Goal: Task Accomplishment & Management: Manage account settings

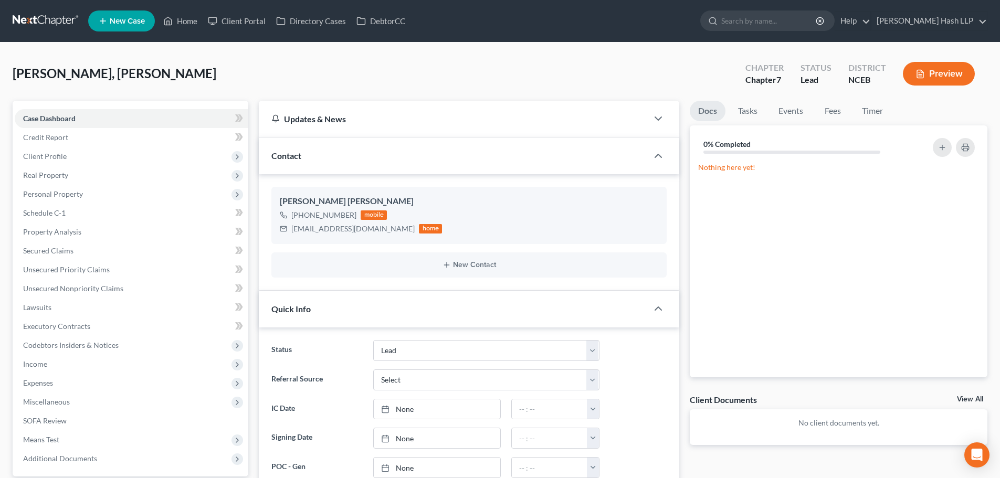
select select "10"
click at [181, 18] on link "Home" at bounding box center [180, 21] width 45 height 19
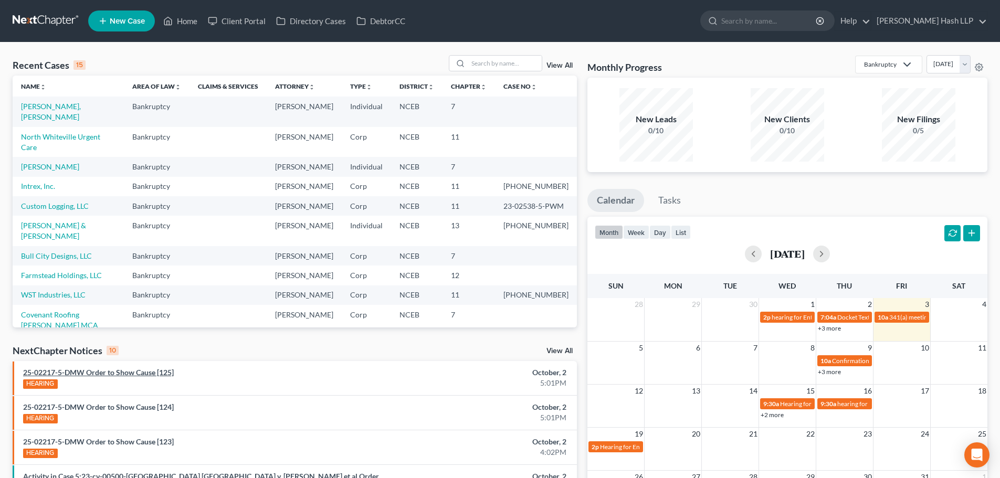
click at [123, 370] on link "25-02217-5-DMW Order to Show Cause [125]" at bounding box center [98, 372] width 151 height 9
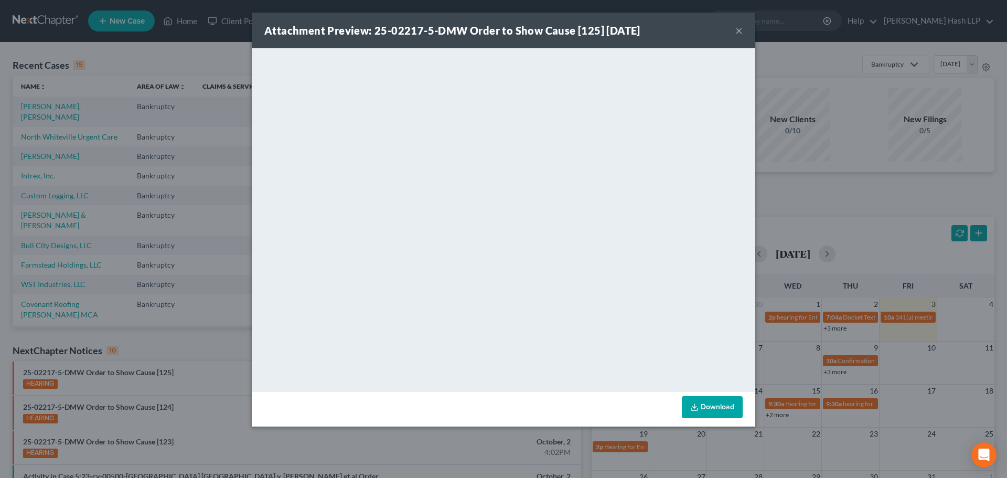
click at [739, 28] on button "×" at bounding box center [739, 30] width 7 height 13
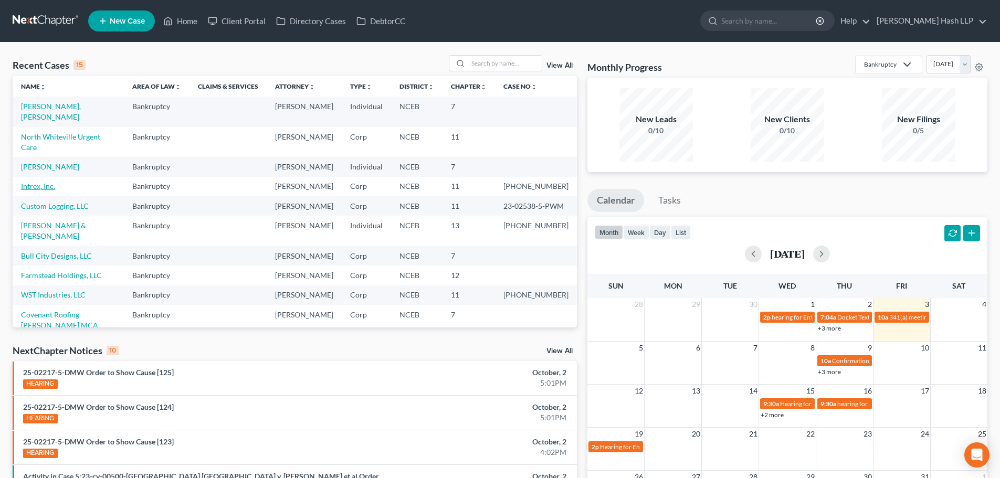
click at [50, 190] on link "Intrex, Inc." at bounding box center [38, 186] width 34 height 9
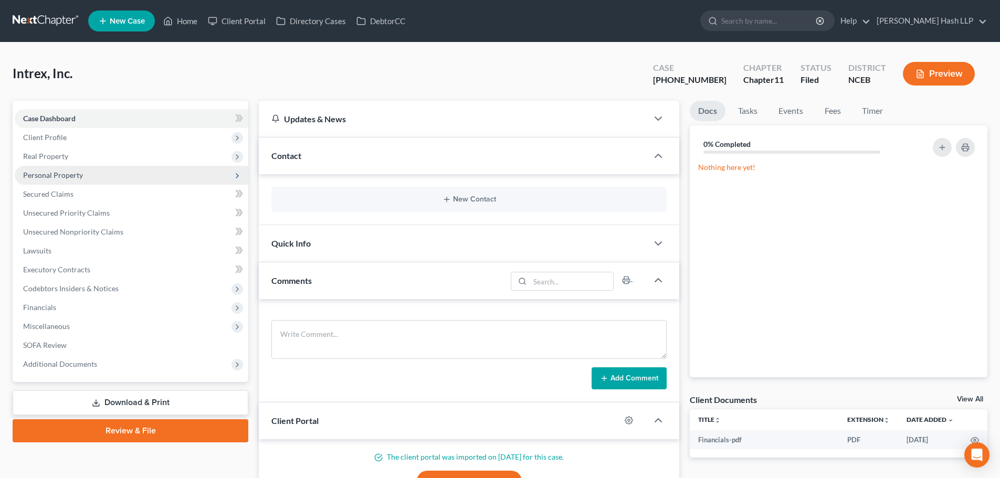
click at [60, 176] on span "Personal Property" at bounding box center [53, 175] width 60 height 9
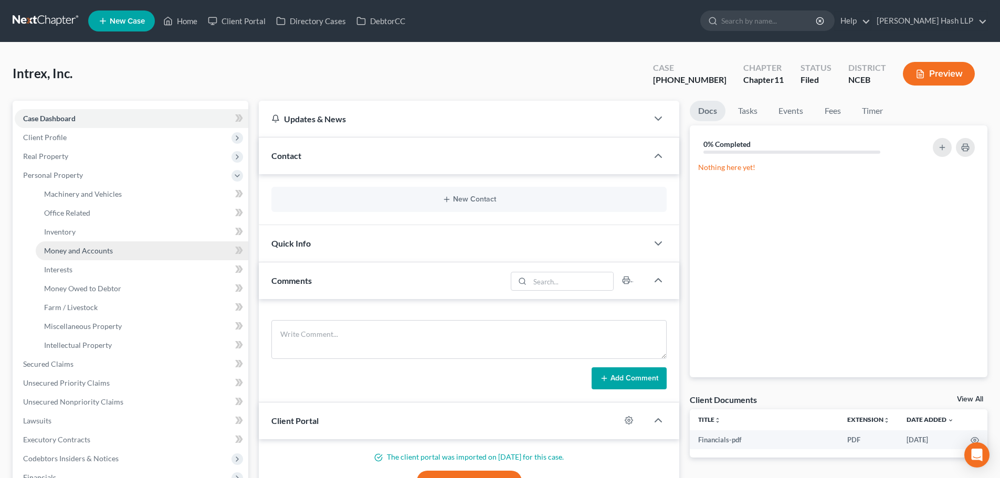
click at [69, 246] on span "Money and Accounts" at bounding box center [78, 250] width 69 height 9
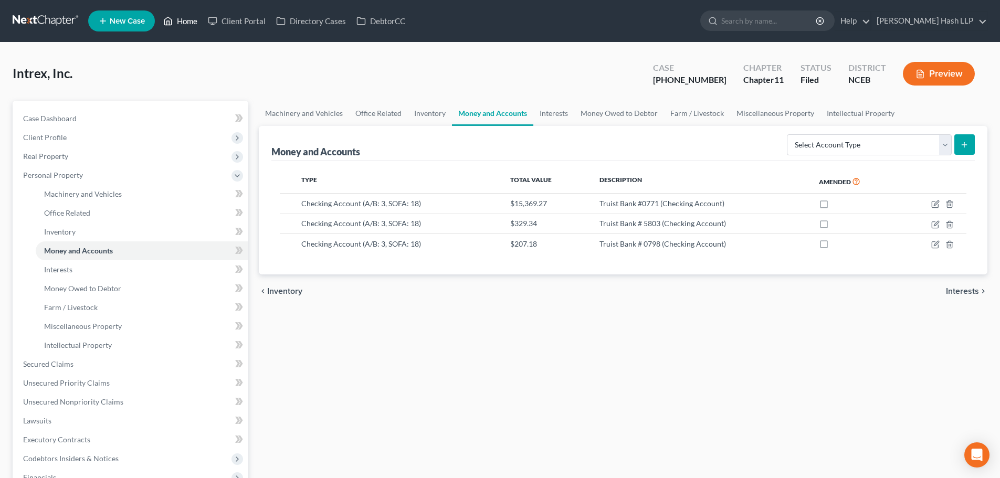
click at [186, 22] on link "Home" at bounding box center [180, 21] width 45 height 19
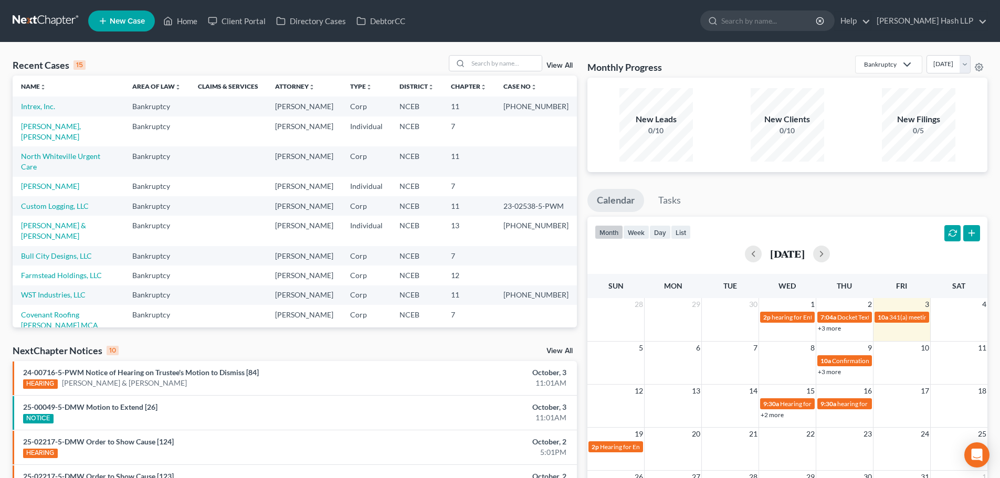
click at [556, 349] on link "View All" at bounding box center [559, 350] width 26 height 7
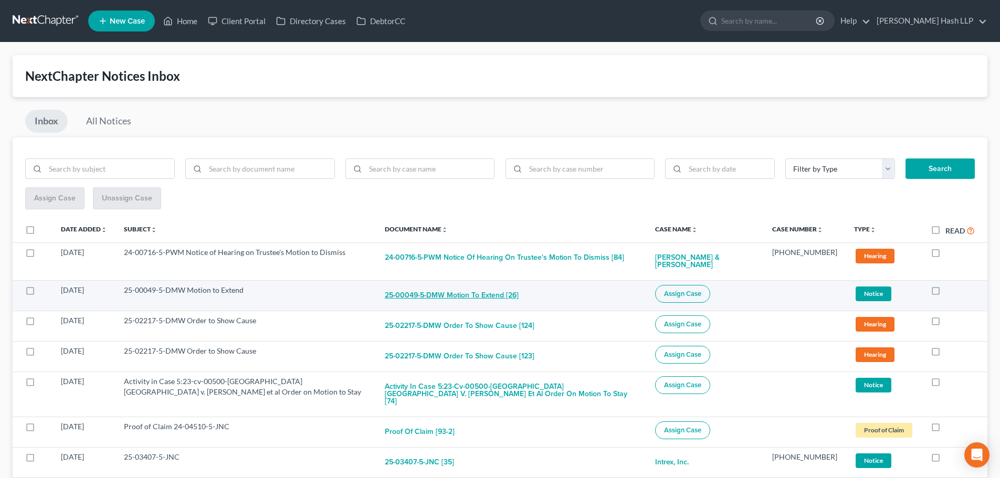
click at [438, 297] on button "25-00049-5-DMW Motion to Extend [26]" at bounding box center [452, 295] width 134 height 21
checkbox input "true"
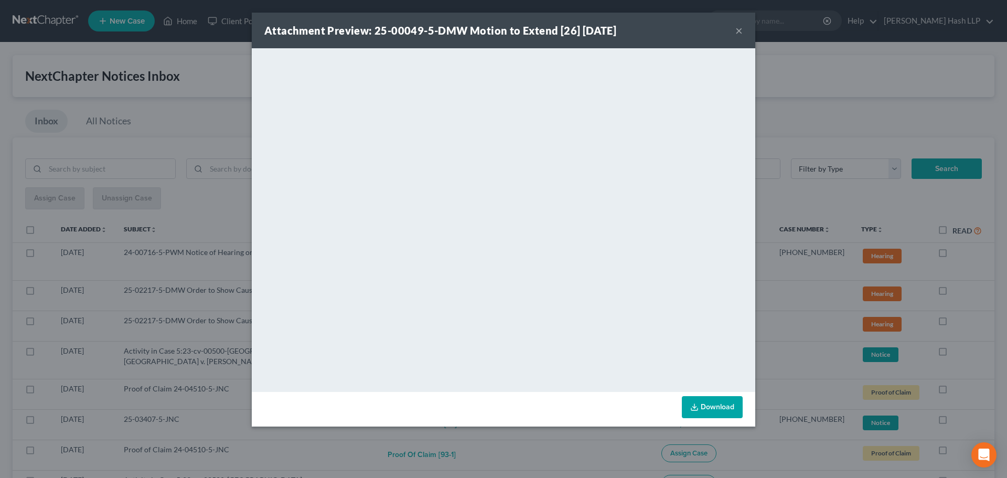
click at [738, 32] on button "×" at bounding box center [739, 30] width 7 height 13
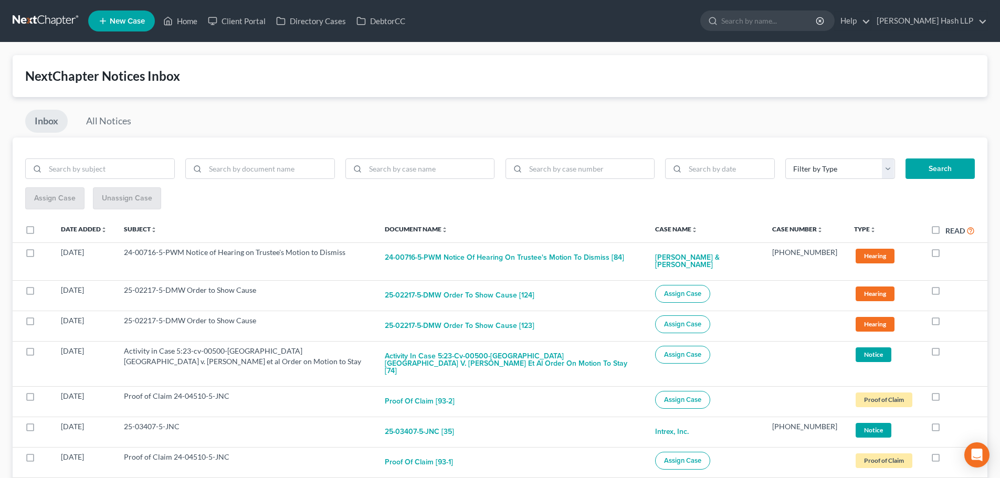
click at [113, 119] on link "All Notices" at bounding box center [109, 121] width 64 height 23
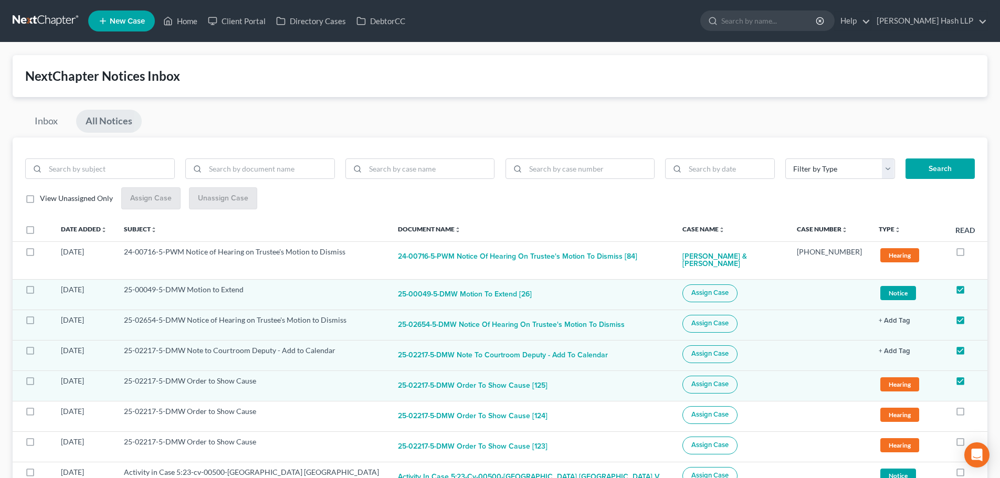
click at [40, 198] on label "View Unassigned Only" at bounding box center [76, 198] width 73 height 10
click at [44, 198] on input "View Unassigned Only" at bounding box center [47, 196] width 7 height 7
checkbox input "true"
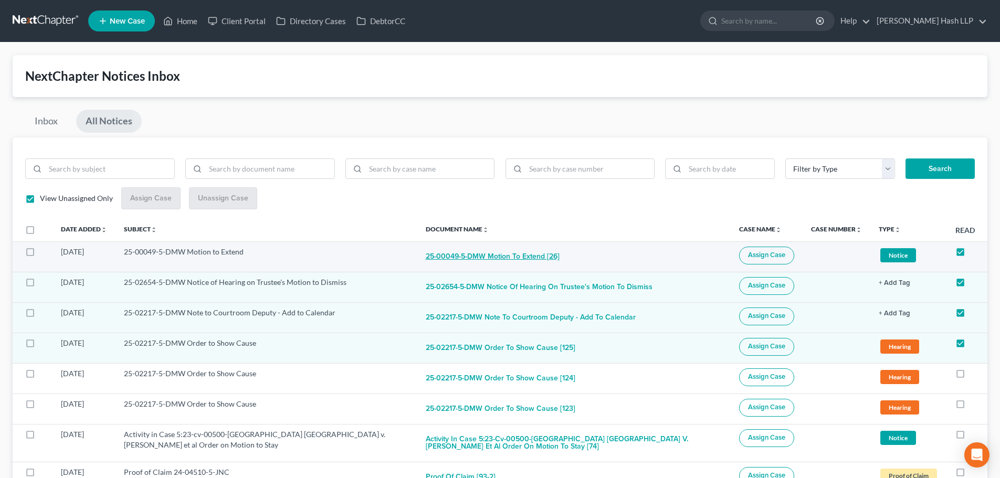
click at [465, 255] on button "25-00049-5-DMW Motion to Extend [26]" at bounding box center [493, 257] width 134 height 21
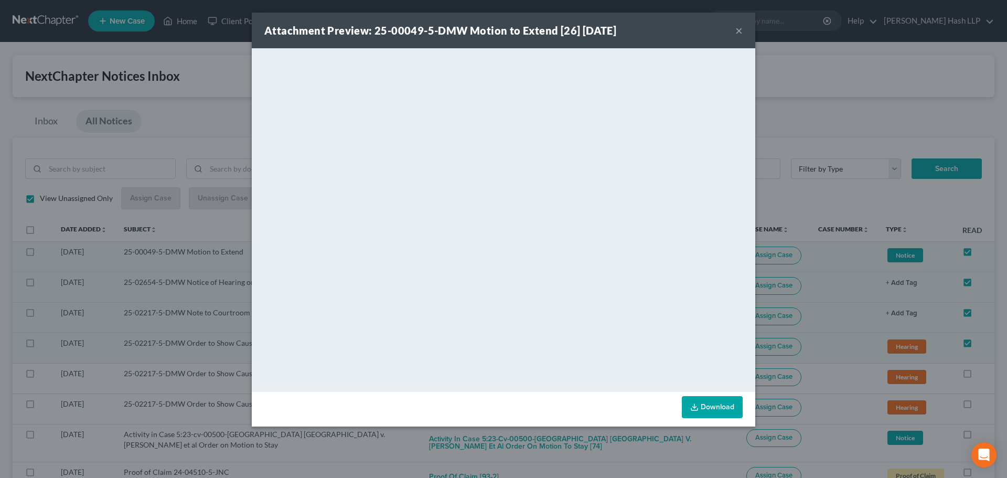
click at [738, 33] on button "×" at bounding box center [739, 30] width 7 height 13
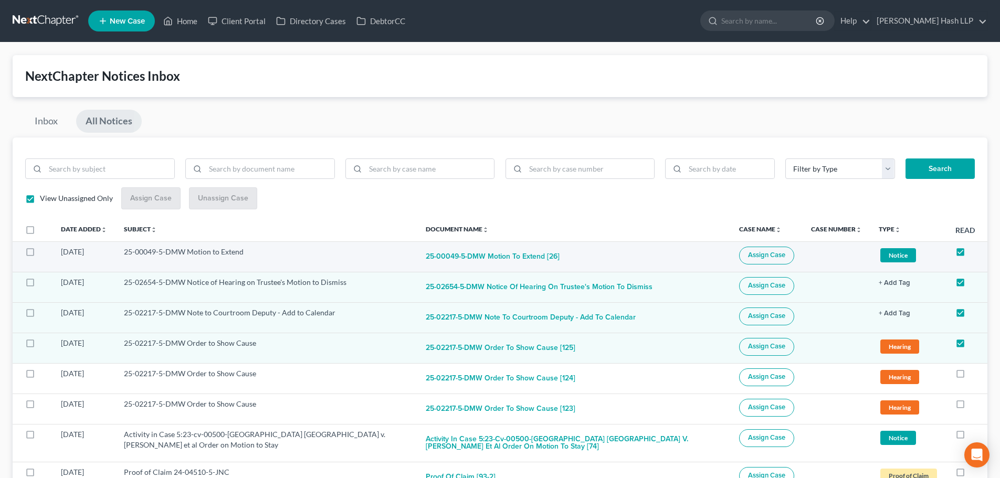
click at [748, 252] on span "Assign Case" at bounding box center [766, 255] width 37 height 8
checkbox input "true"
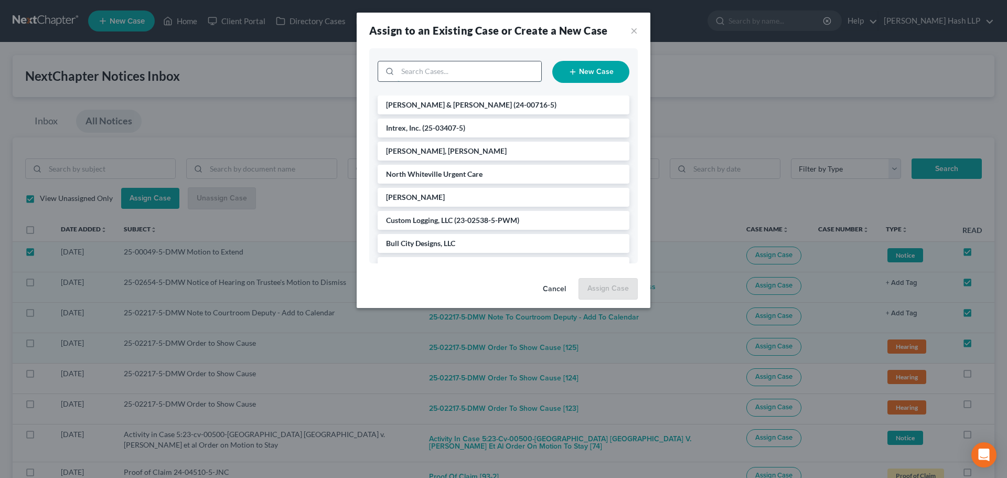
click at [460, 76] on input "search" at bounding box center [470, 71] width 144 height 20
type input "h6"
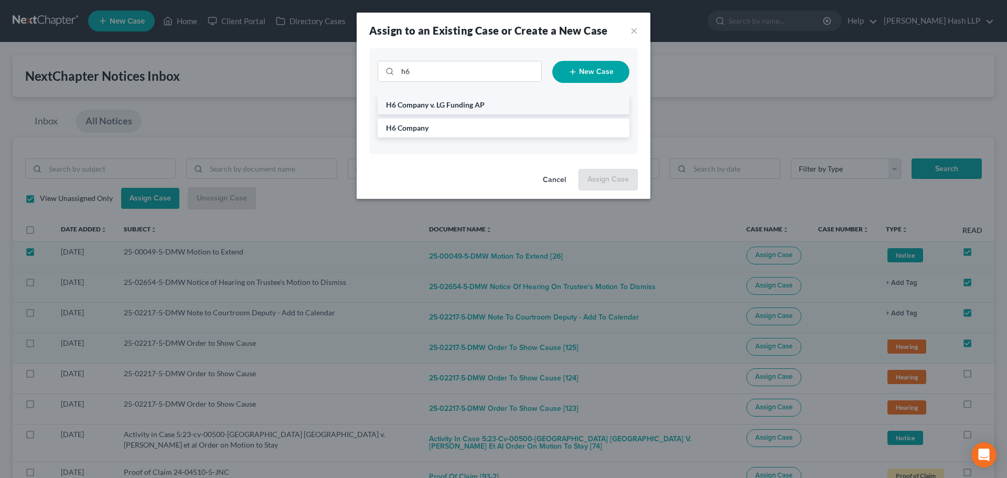
click at [453, 104] on span "H6 Company v. LG Funding AP" at bounding box center [435, 104] width 99 height 9
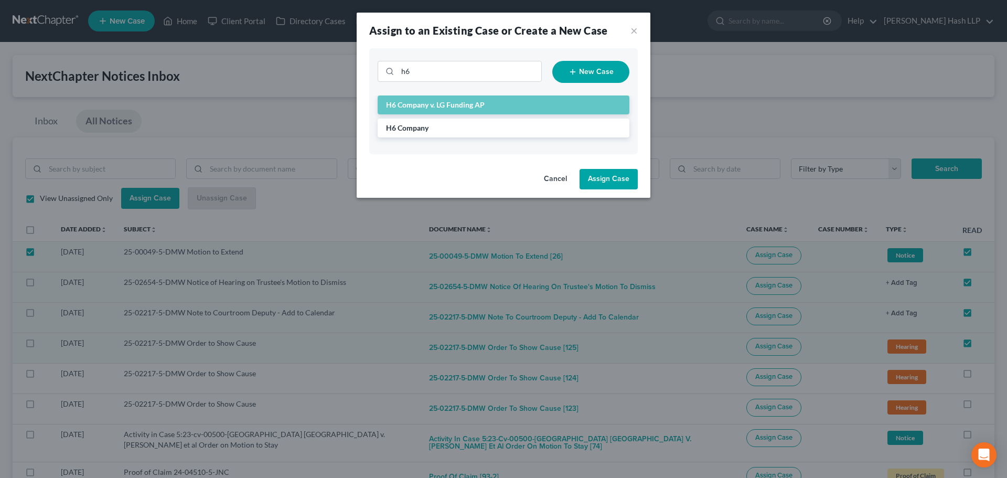
click at [606, 176] on button "Assign Case" at bounding box center [609, 179] width 58 height 21
checkbox input "false"
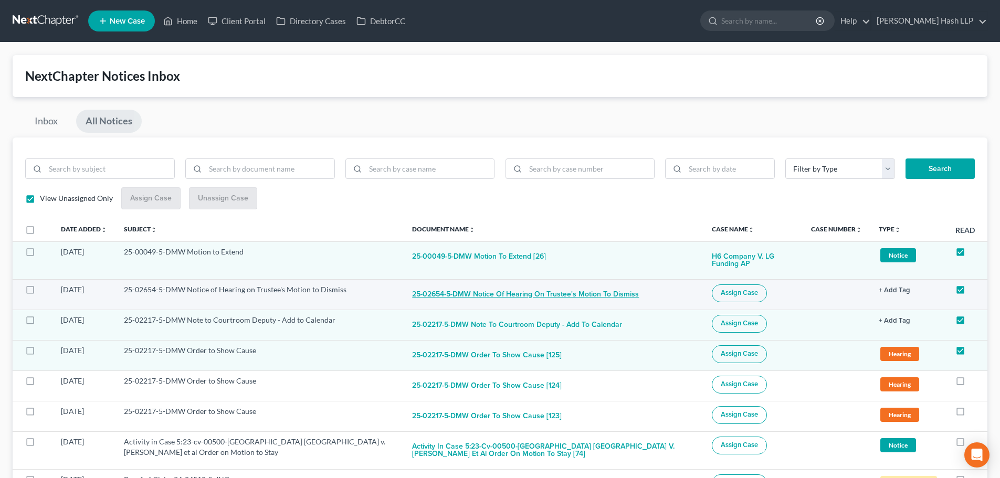
click at [477, 294] on button "25-02654-5-DMW Notice of Hearing on Trustee's Motion to Dismiss" at bounding box center [525, 294] width 227 height 21
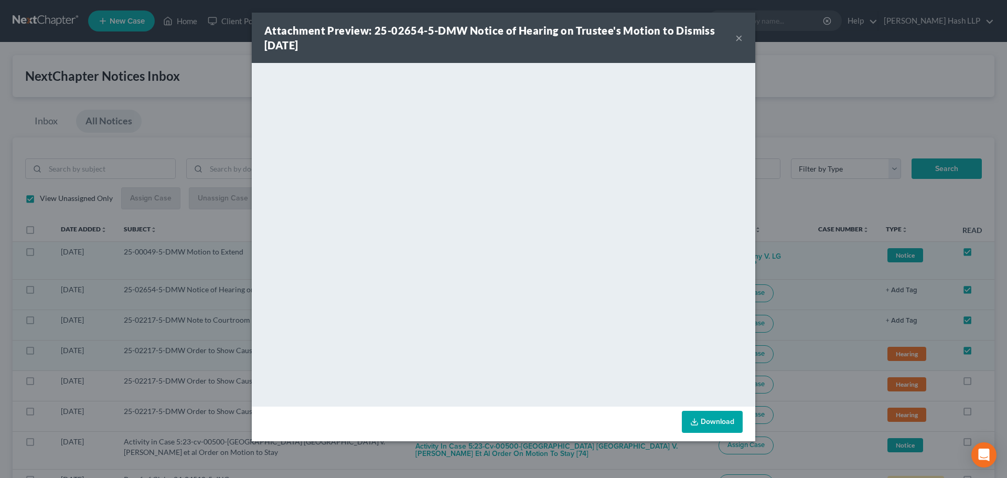
click at [741, 38] on button "×" at bounding box center [739, 37] width 7 height 13
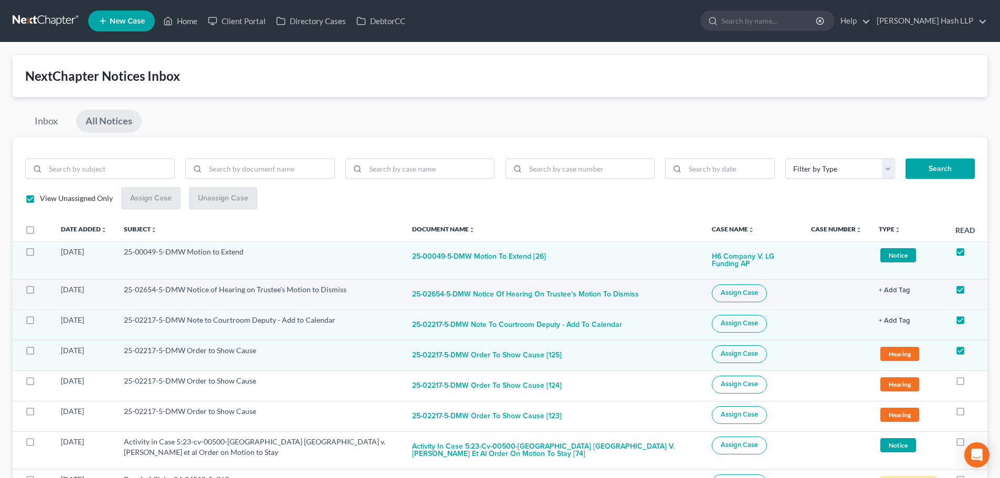
click at [720, 290] on span "Assign Case" at bounding box center [738, 293] width 37 height 8
checkbox input "true"
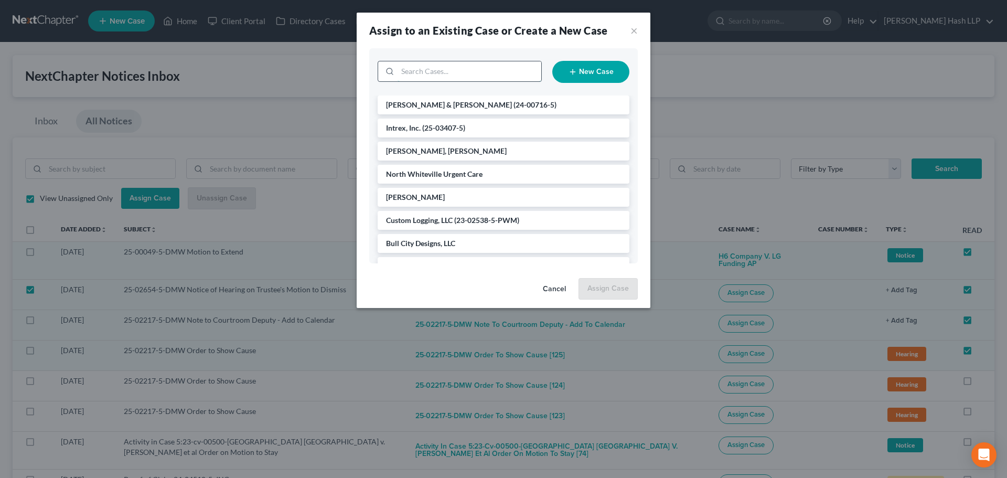
click at [439, 75] on input "search" at bounding box center [470, 71] width 144 height 20
click at [432, 73] on input "search" at bounding box center [470, 71] width 144 height 20
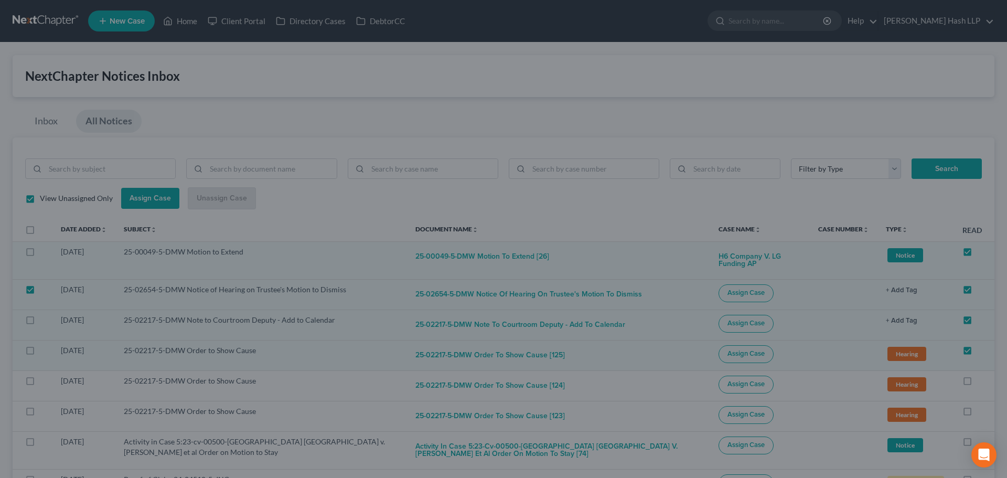
click at [294, 115] on div "Assign to an Existing Case or Create a New Case × New Case [PERSON_NAME] & [PER…" at bounding box center [503, 239] width 1007 height 478
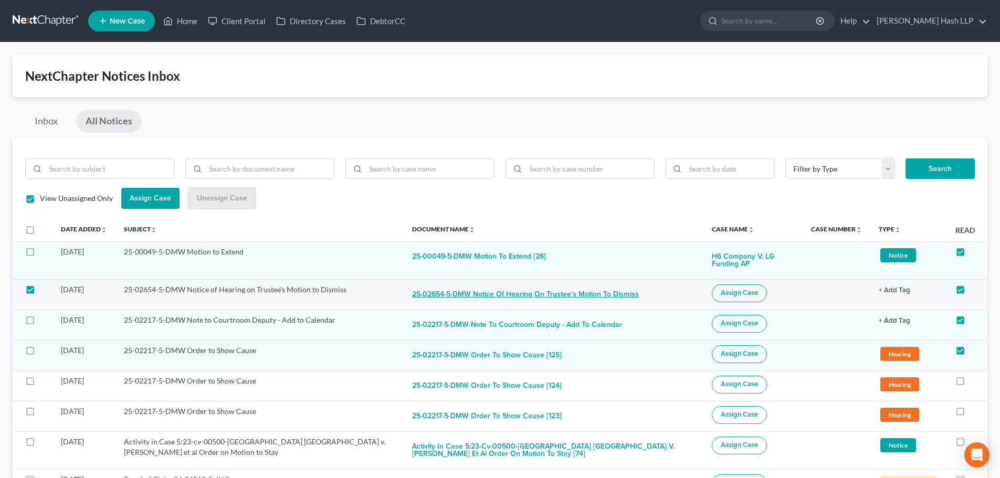
click at [449, 295] on button "25-02654-5-DMW Notice of Hearing on Trustee's Motion to Dismiss" at bounding box center [525, 294] width 227 height 21
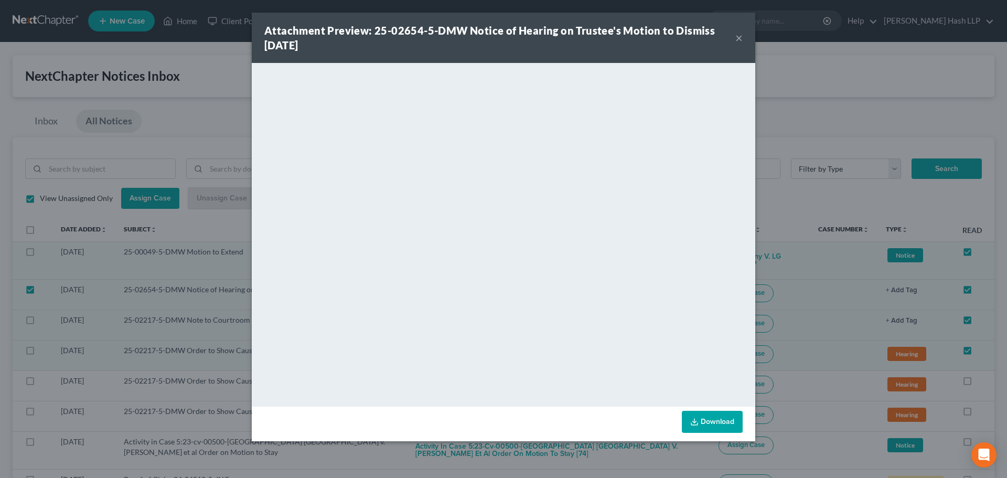
click at [736, 38] on button "×" at bounding box center [739, 37] width 7 height 13
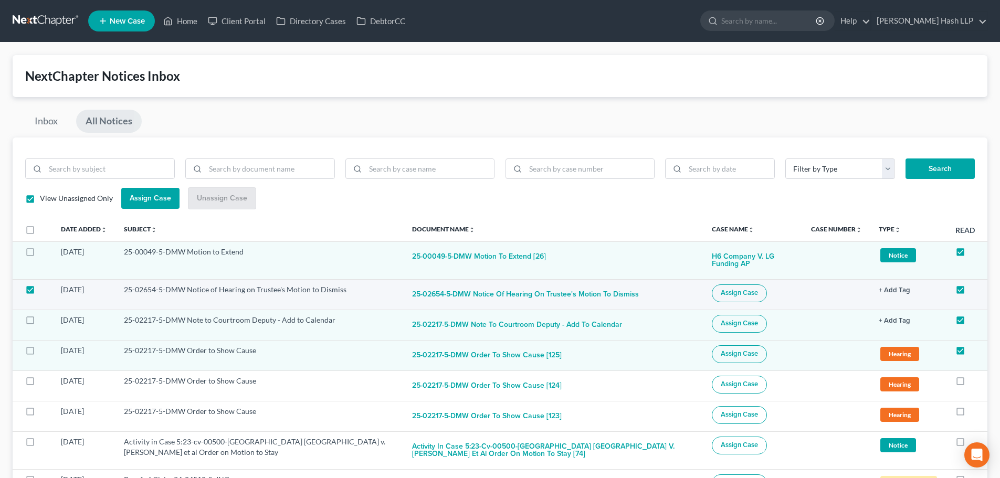
click at [720, 291] on span "Assign Case" at bounding box center [738, 293] width 37 height 8
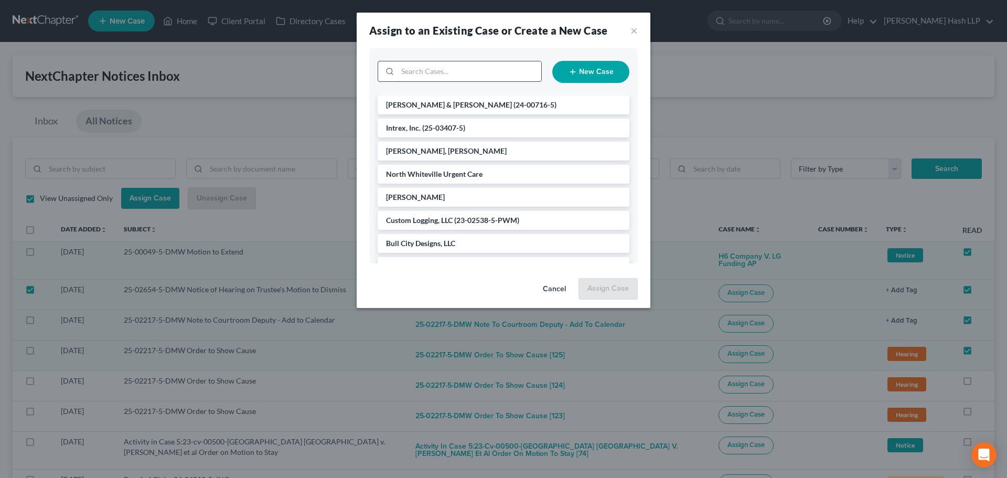
click at [466, 74] on input "search" at bounding box center [470, 71] width 144 height 20
type input "[PERSON_NAME]"
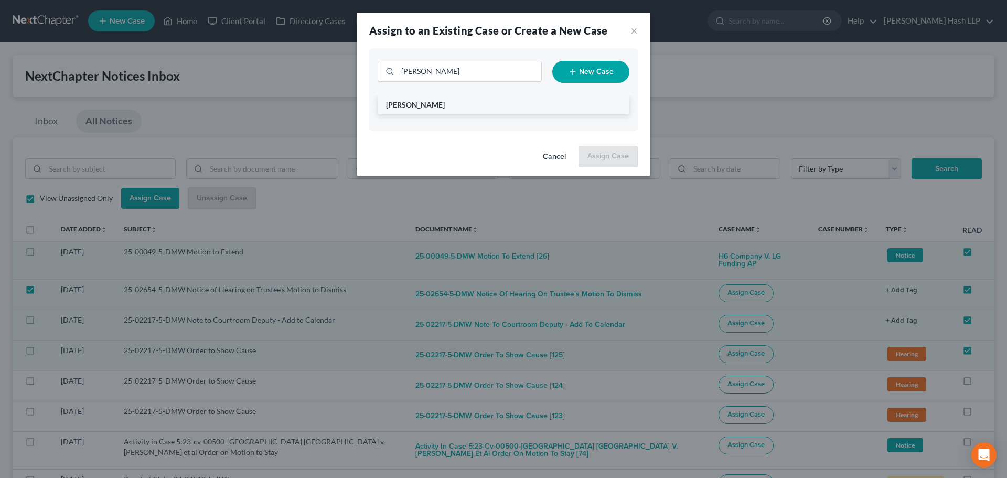
click at [415, 102] on span "[PERSON_NAME]" at bounding box center [415, 104] width 59 height 9
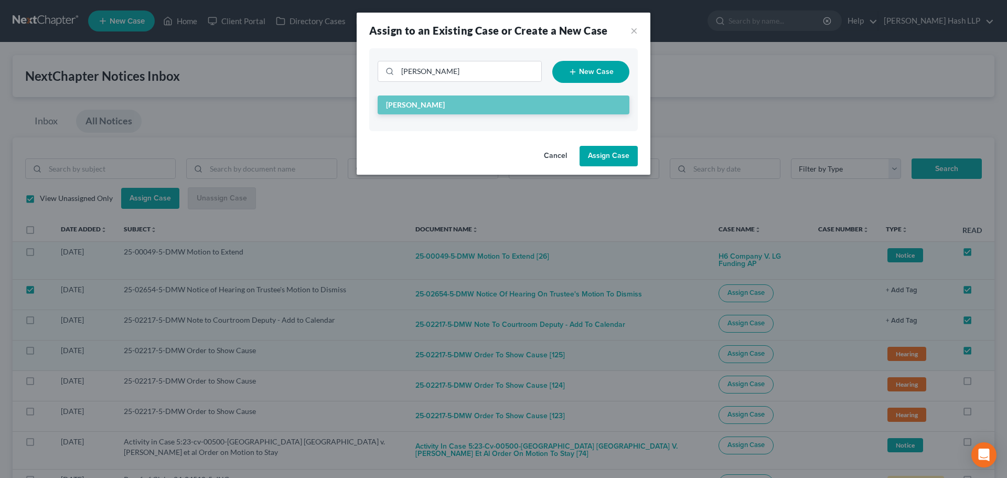
click at [607, 154] on button "Assign Case" at bounding box center [609, 156] width 58 height 21
checkbox input "false"
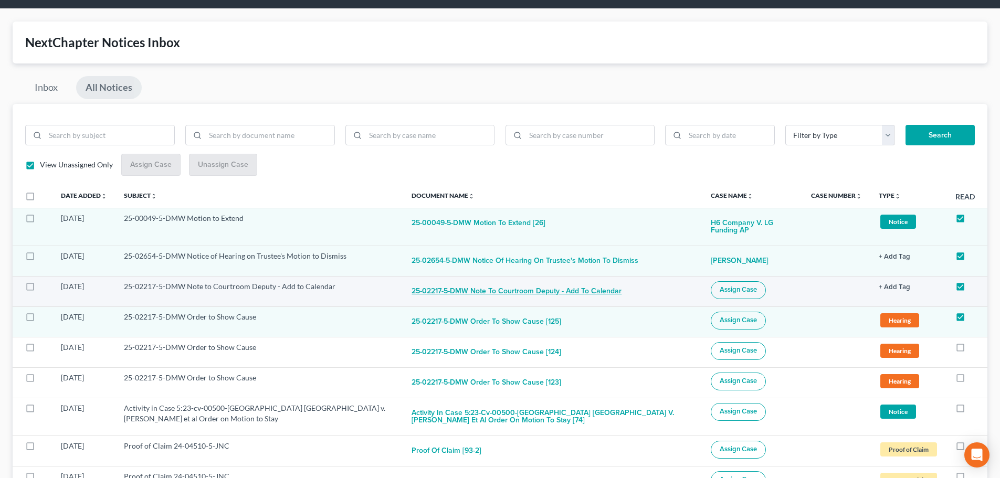
scroll to position [52, 0]
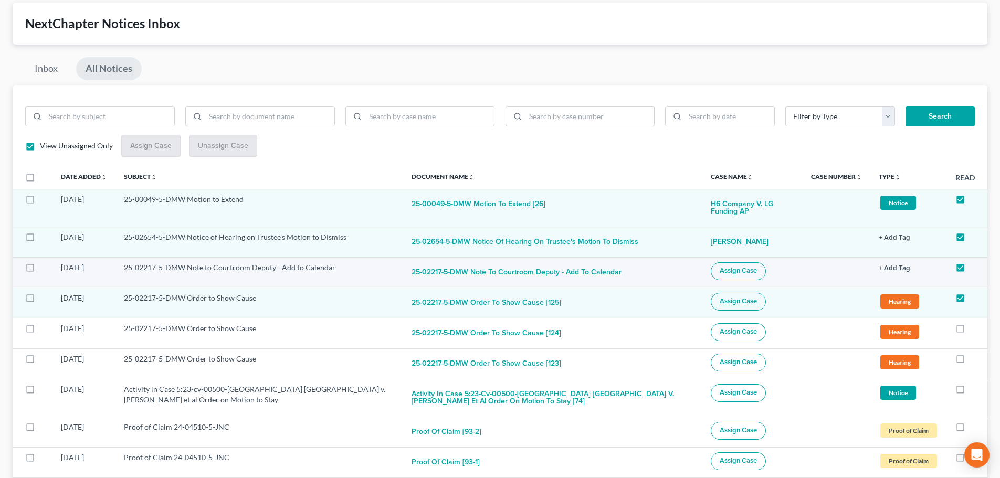
click at [474, 271] on button "25-02217-5-DMW Note to Courtroom Deputy - Add to Calendar" at bounding box center [516, 272] width 210 height 21
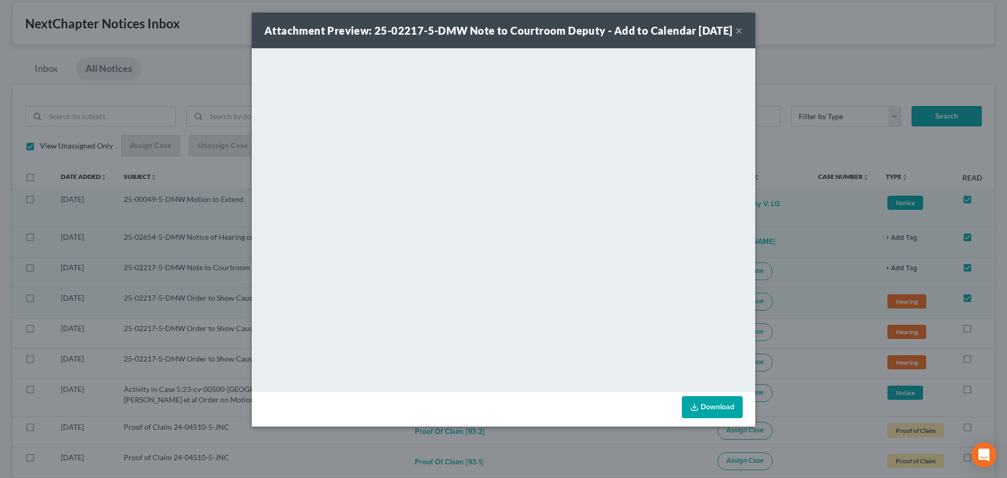
click at [741, 34] on button "×" at bounding box center [739, 30] width 7 height 13
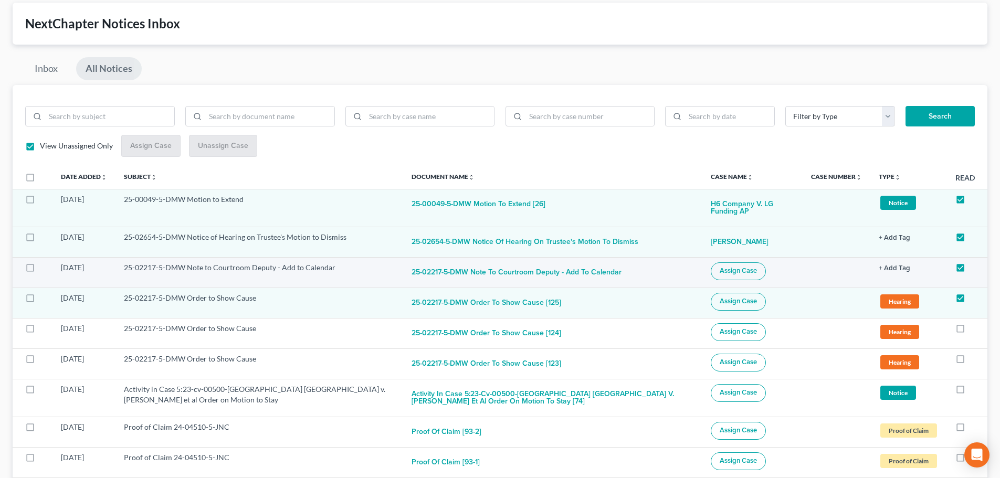
click at [40, 270] on label at bounding box center [40, 270] width 0 height 0
click at [44, 268] on input "checkbox" at bounding box center [47, 265] width 7 height 7
checkbox input "true"
click at [40, 301] on label at bounding box center [40, 301] width 0 height 0
click at [44, 294] on input "checkbox" at bounding box center [47, 296] width 7 height 7
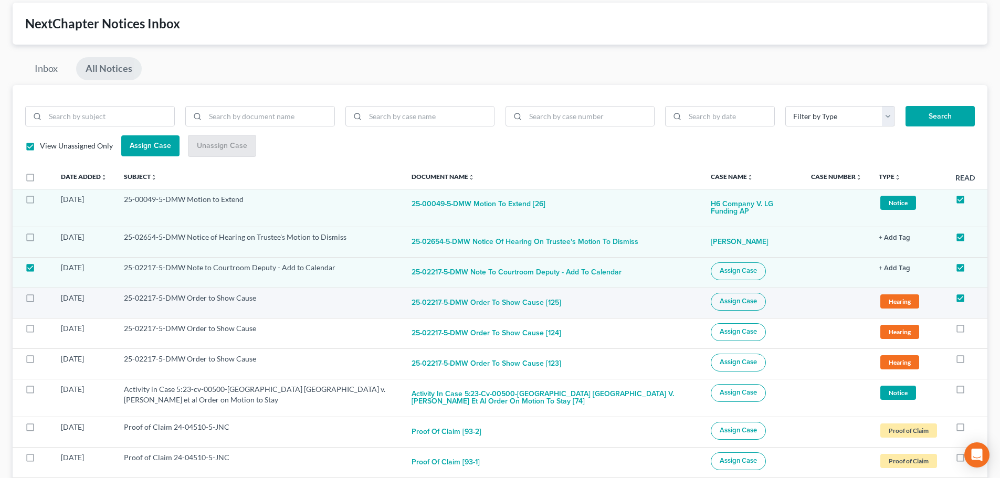
checkbox input "true"
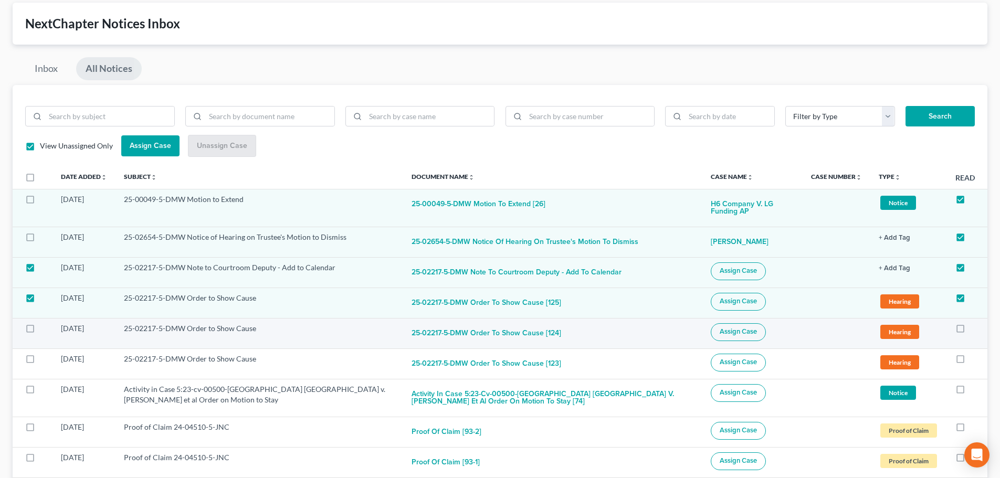
click at [40, 331] on label at bounding box center [40, 331] width 0 height 0
click at [44, 327] on input "checkbox" at bounding box center [47, 326] width 7 height 7
checkbox input "true"
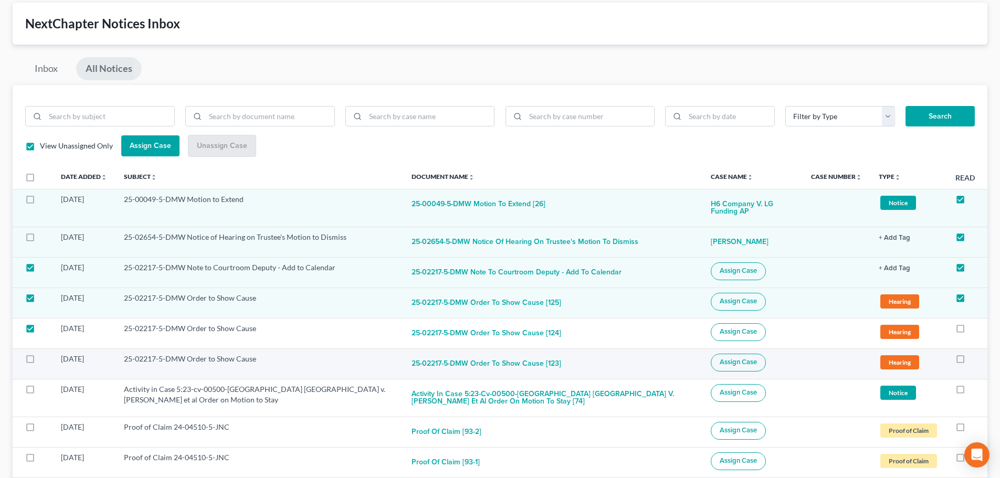
click at [40, 362] on label at bounding box center [40, 362] width 0 height 0
click at [44, 359] on input "checkbox" at bounding box center [47, 357] width 7 height 7
checkbox input "true"
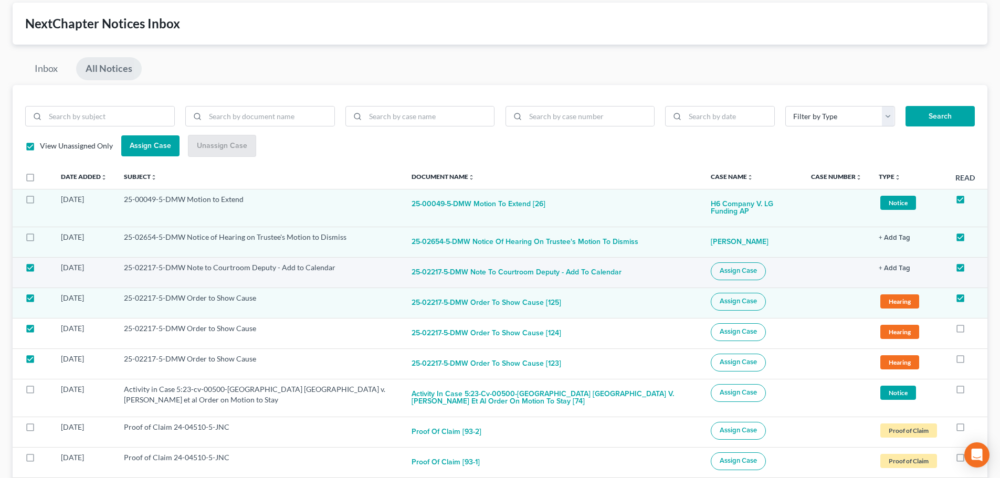
click at [722, 269] on span "Assign Case" at bounding box center [737, 271] width 37 height 8
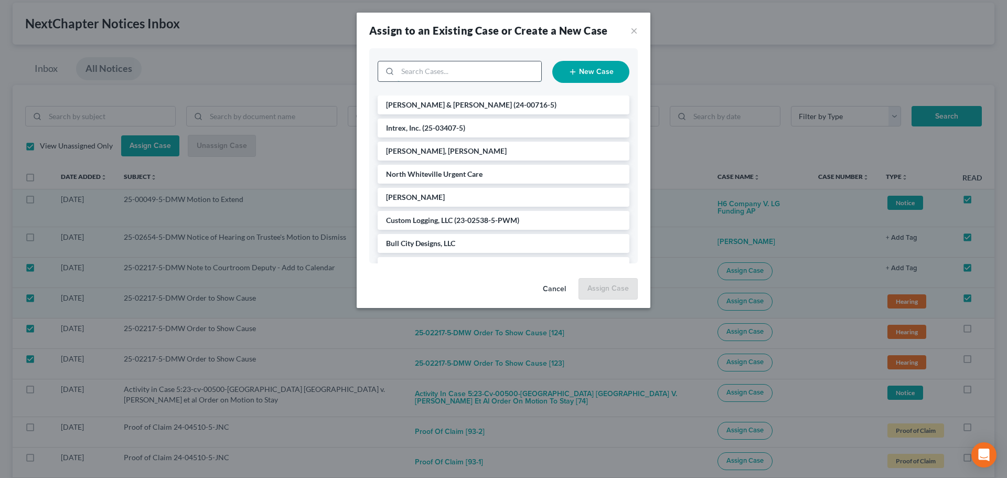
click at [458, 73] on input "search" at bounding box center [470, 71] width 144 height 20
type input "north"
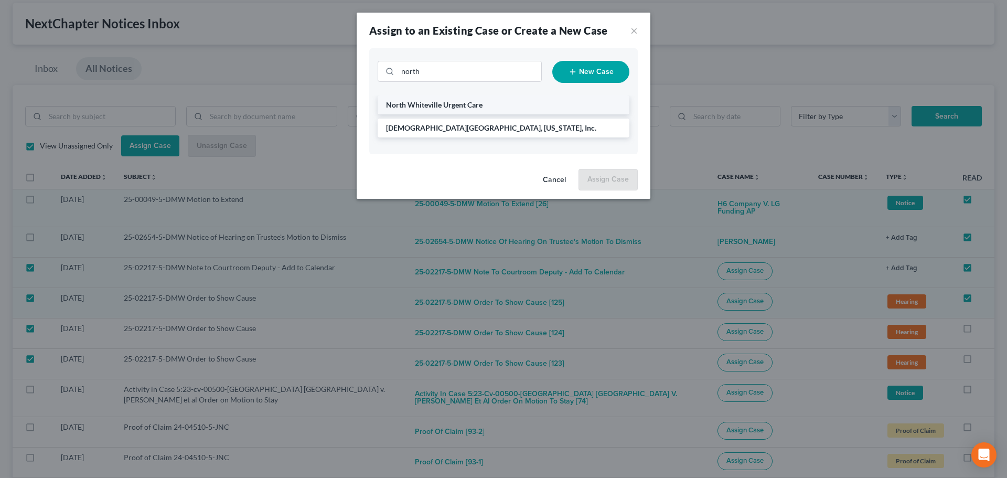
click at [460, 103] on span "North Whiteville Urgent Care" at bounding box center [434, 104] width 97 height 9
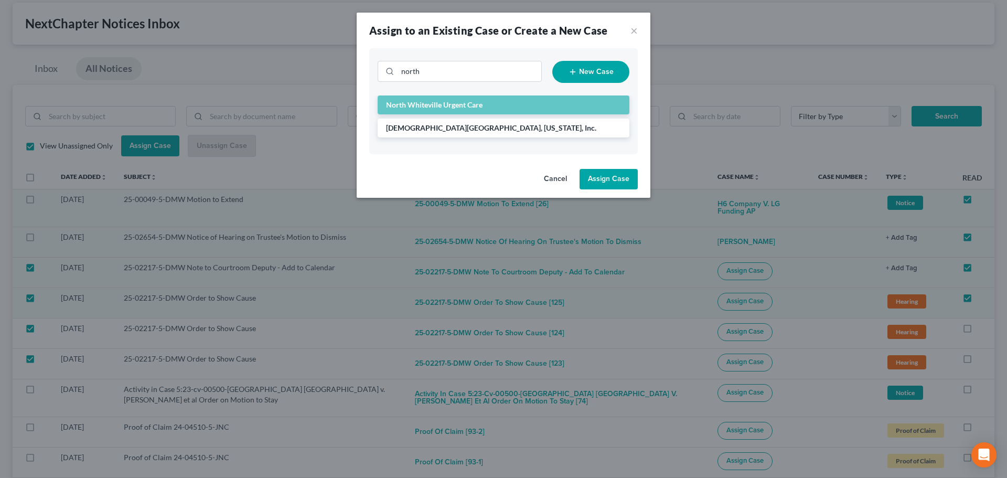
click at [608, 174] on button "Assign Case" at bounding box center [609, 179] width 58 height 21
checkbox input "false"
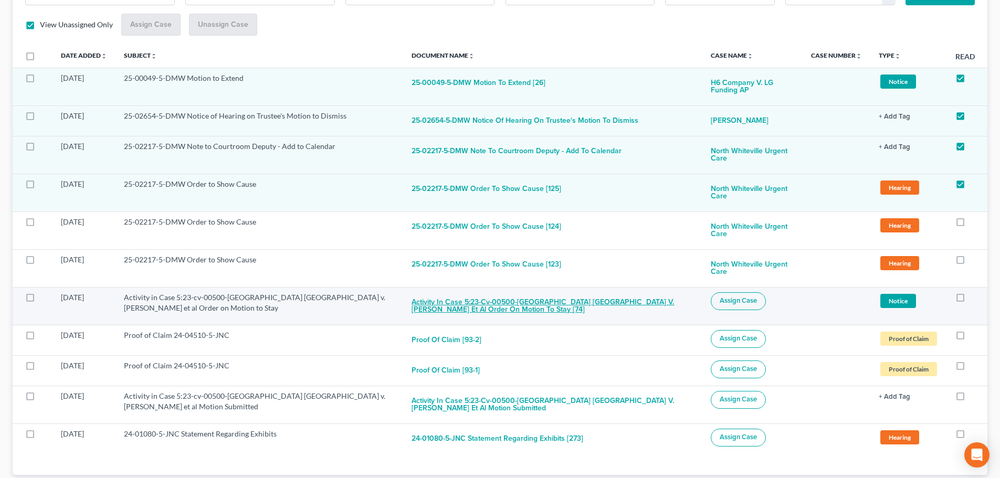
scroll to position [202, 0]
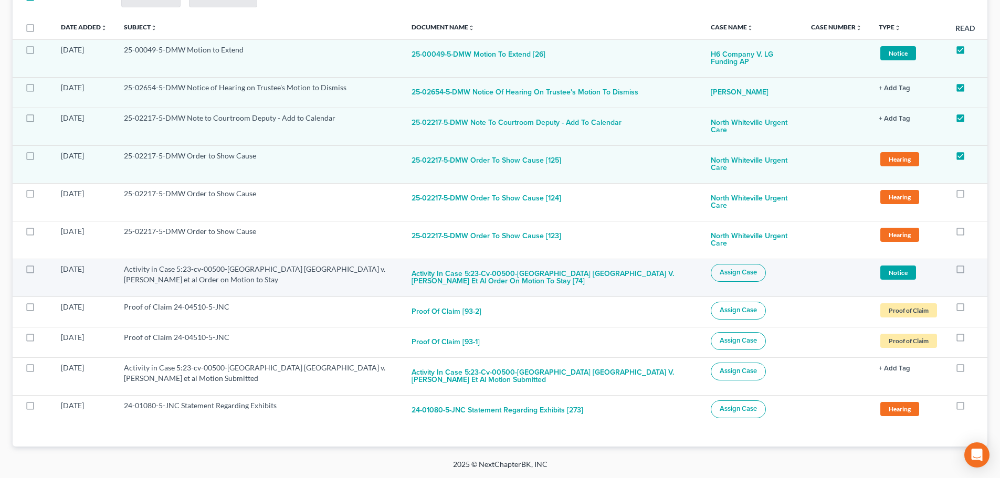
click at [40, 272] on label at bounding box center [40, 272] width 0 height 0
click at [44, 270] on input "checkbox" at bounding box center [47, 267] width 7 height 7
checkbox input "true"
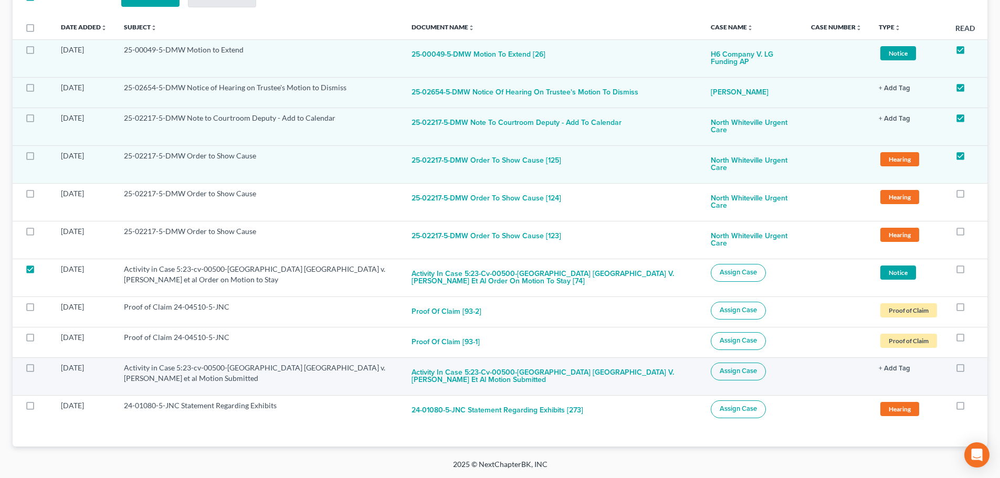
click at [40, 370] on label at bounding box center [40, 370] width 0 height 0
click at [44, 366] on input "checkbox" at bounding box center [47, 366] width 7 height 7
checkbox input "true"
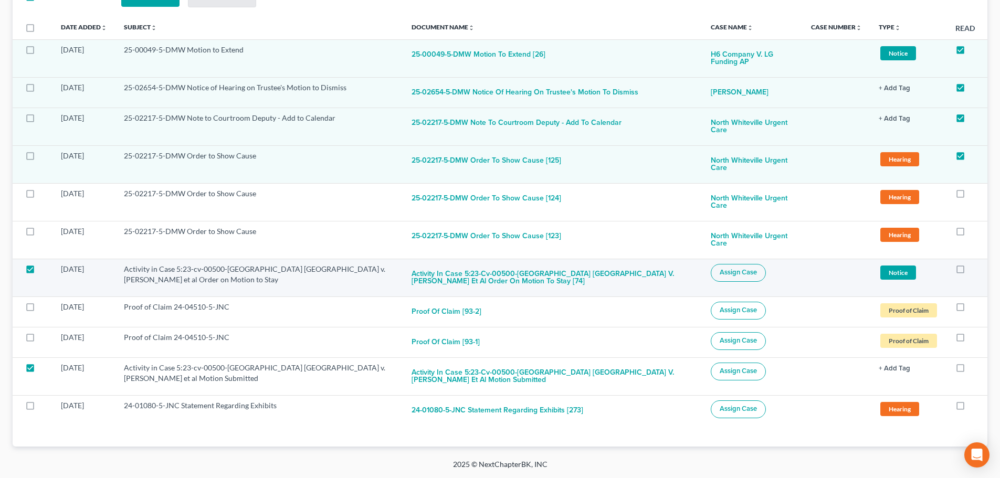
click at [737, 278] on button "Assign Case" at bounding box center [737, 273] width 55 height 18
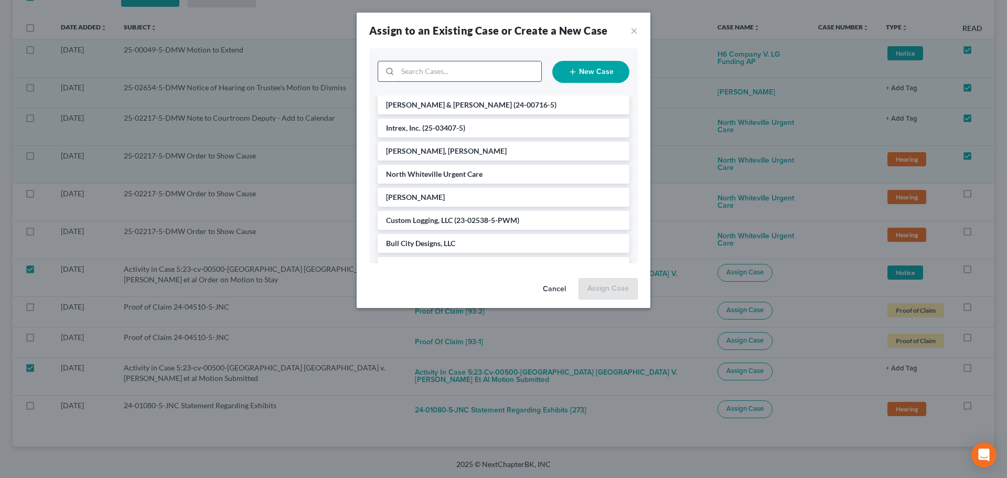
click at [460, 73] on input "search" at bounding box center [470, 71] width 144 height 20
type input "guy"
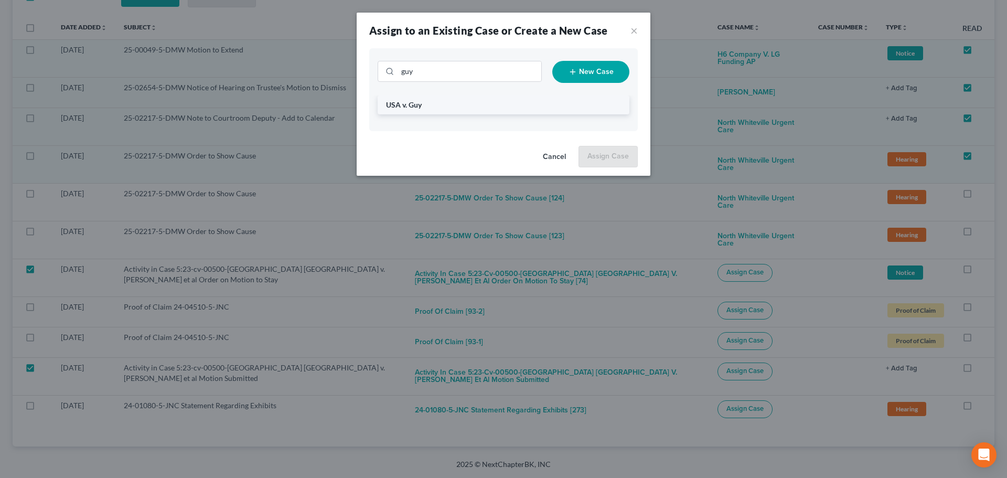
click at [430, 104] on li "USA v. Guy" at bounding box center [504, 104] width 252 height 19
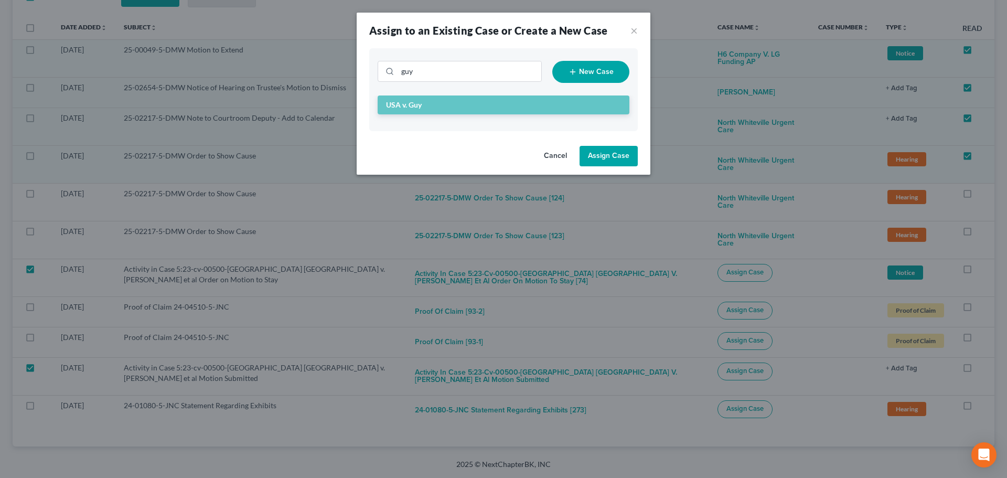
click at [611, 156] on button "Assign Case" at bounding box center [609, 156] width 58 height 21
checkbox input "false"
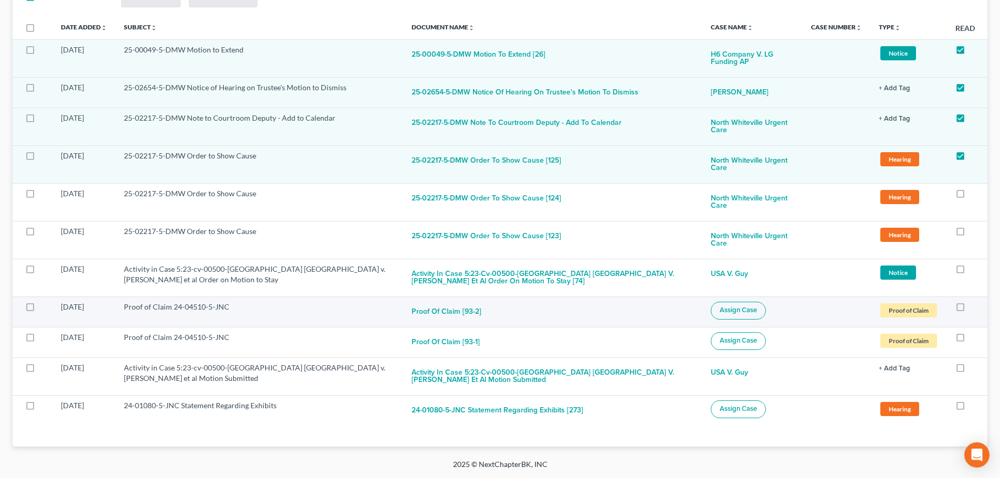
click at [40, 310] on label at bounding box center [40, 310] width 0 height 0
click at [44, 307] on input "checkbox" at bounding box center [47, 305] width 7 height 7
checkbox input "true"
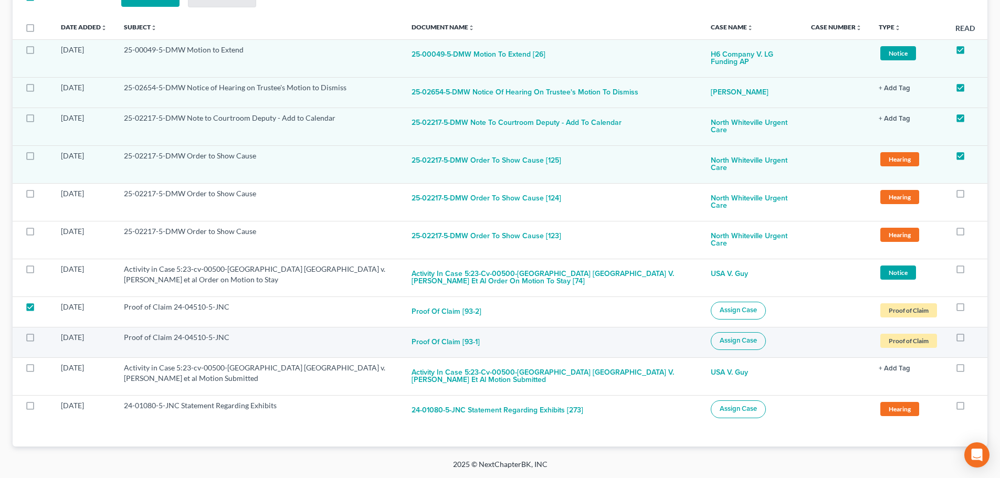
click at [40, 340] on label at bounding box center [40, 340] width 0 height 0
click at [44, 339] on input "checkbox" at bounding box center [47, 335] width 7 height 7
checkbox input "true"
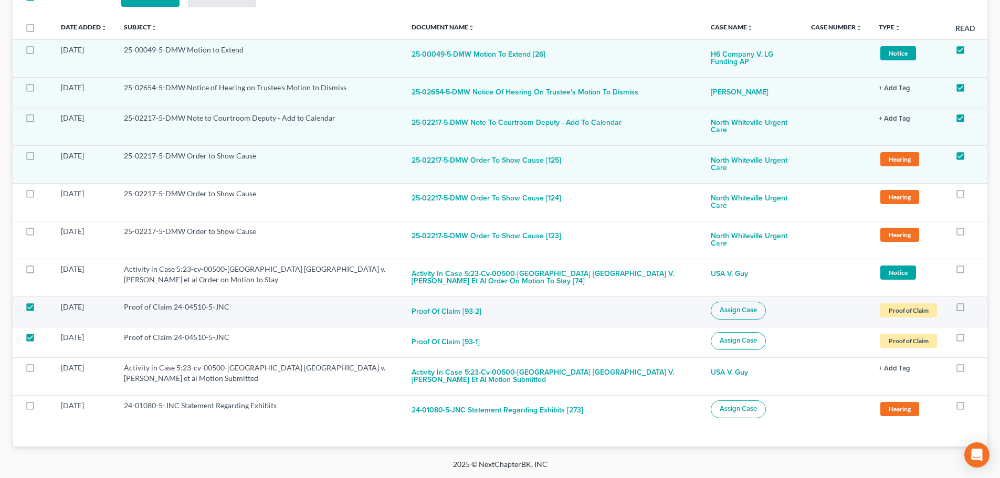
click at [719, 309] on span "Assign Case" at bounding box center [737, 310] width 37 height 8
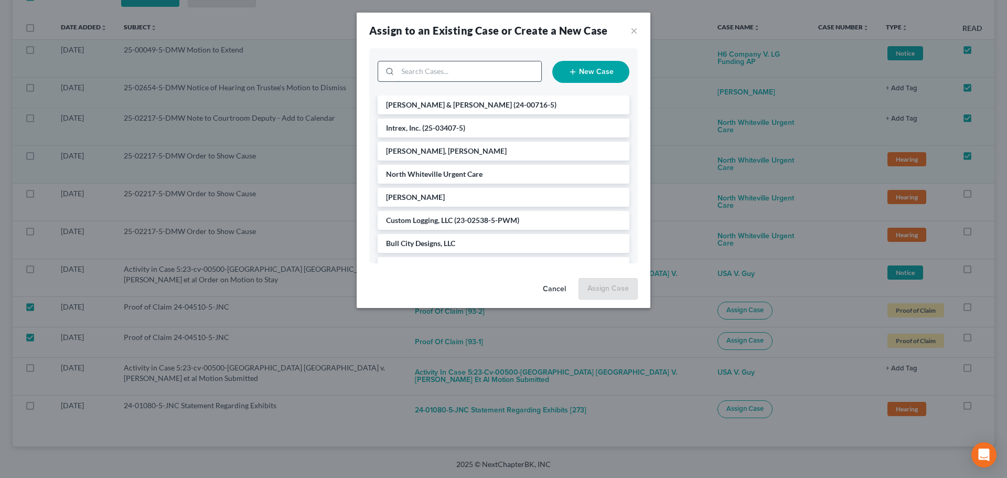
click at [445, 72] on input "search" at bounding box center [470, 71] width 144 height 20
type input "mint"
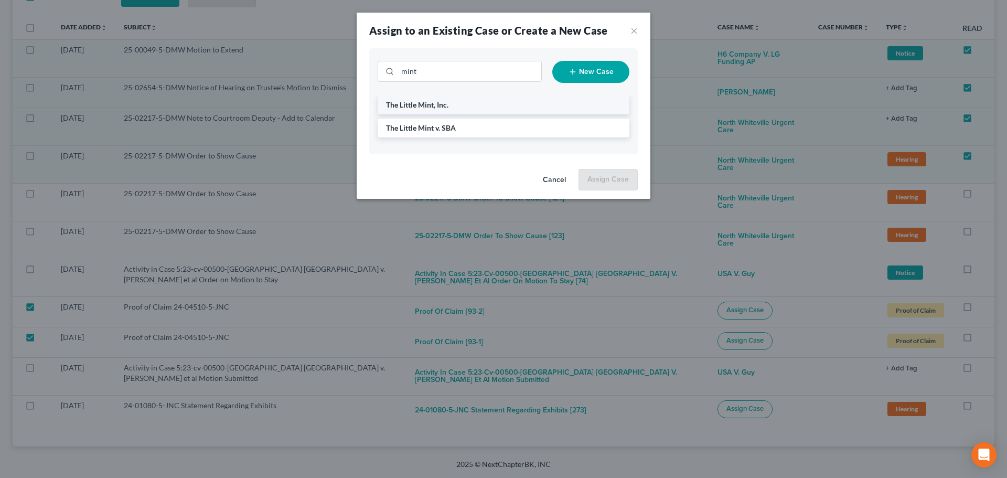
click at [430, 104] on span "The Little Mint, Inc." at bounding box center [417, 104] width 62 height 9
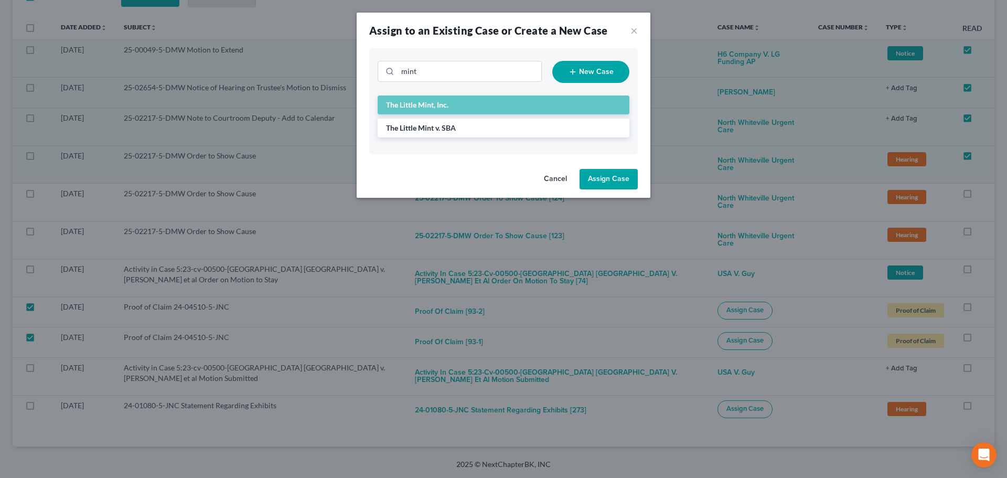
click at [604, 177] on button "Assign Case" at bounding box center [609, 179] width 58 height 21
checkbox input "false"
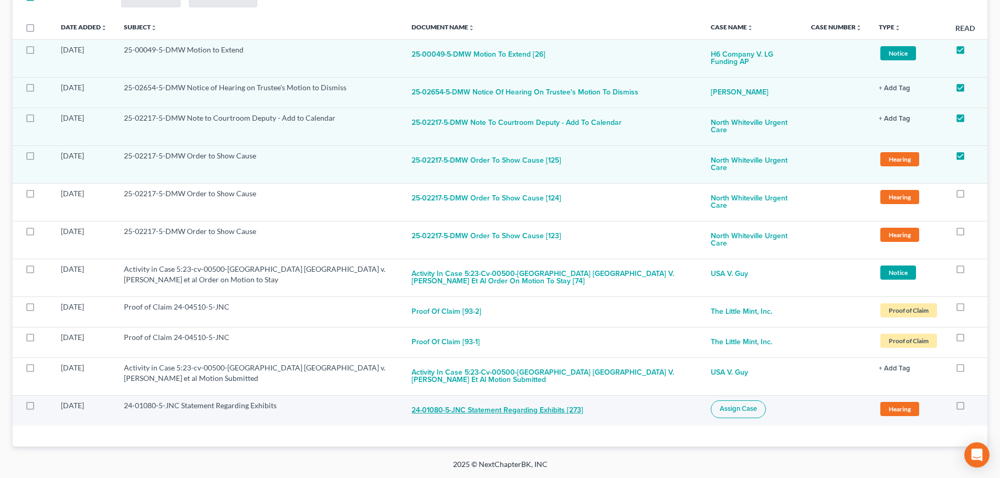
click at [505, 413] on button "24-01080-5-JNC Statement Regarding Exhibits [273]" at bounding box center [497, 410] width 172 height 21
checkbox input "true"
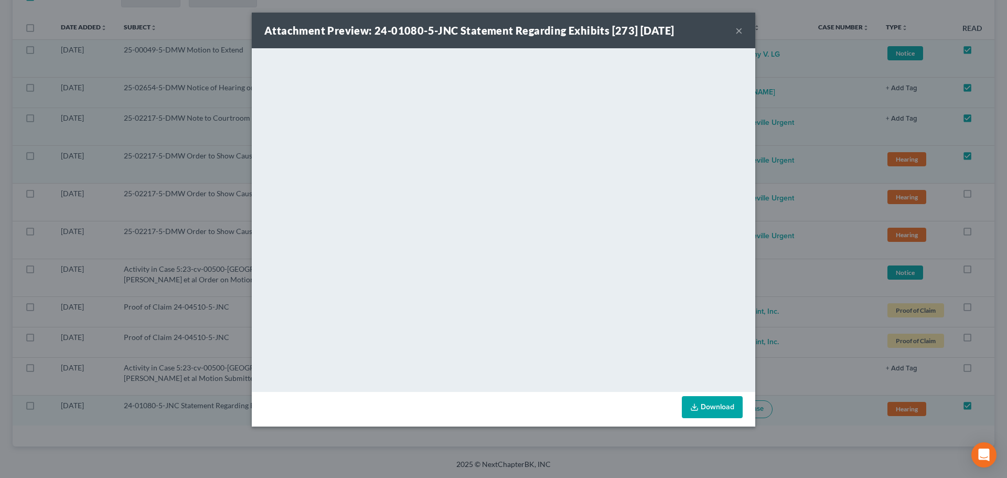
click at [740, 29] on button "×" at bounding box center [739, 30] width 7 height 13
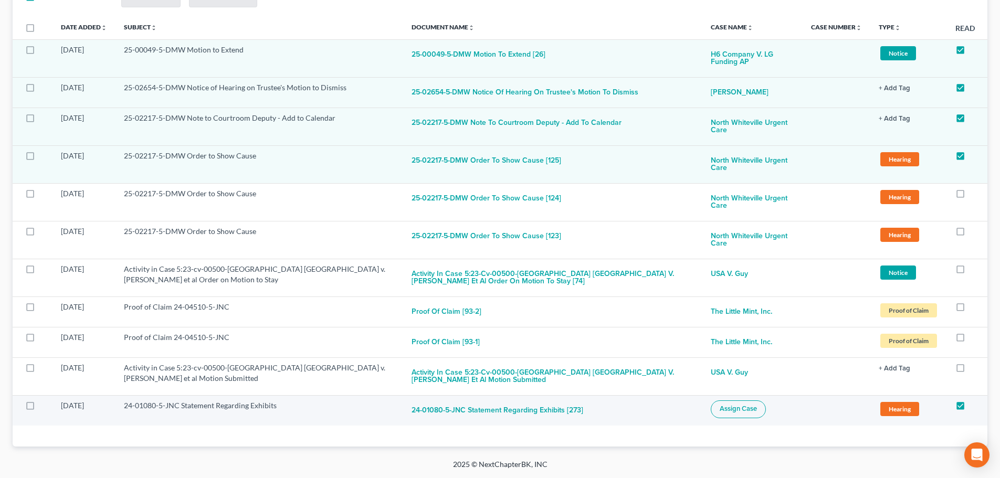
click at [717, 416] on button "Assign Case" at bounding box center [737, 409] width 55 height 18
checkbox input "true"
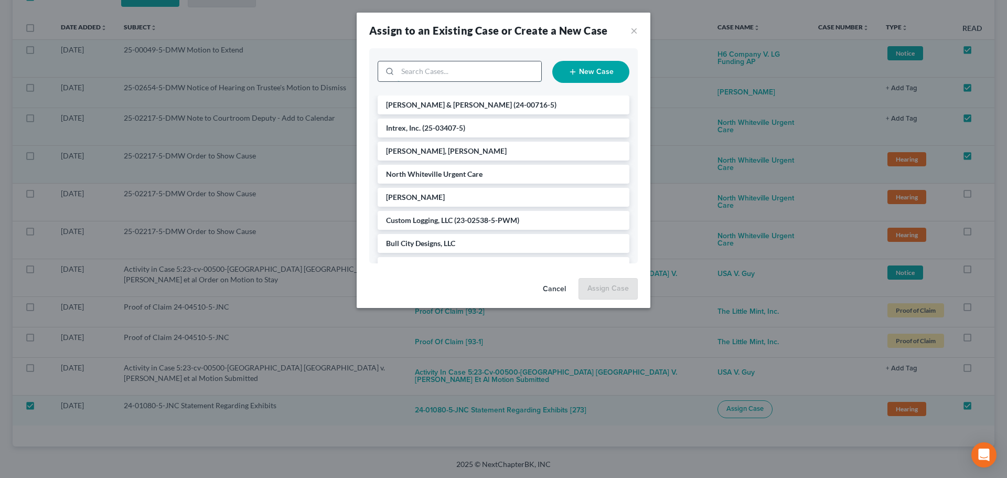
drag, startPoint x: 452, startPoint y: 72, endPoint x: 449, endPoint y: 66, distance: 7.5
click at [452, 72] on input "search" at bounding box center [470, 71] width 144 height 20
type input "[PERSON_NAME]"
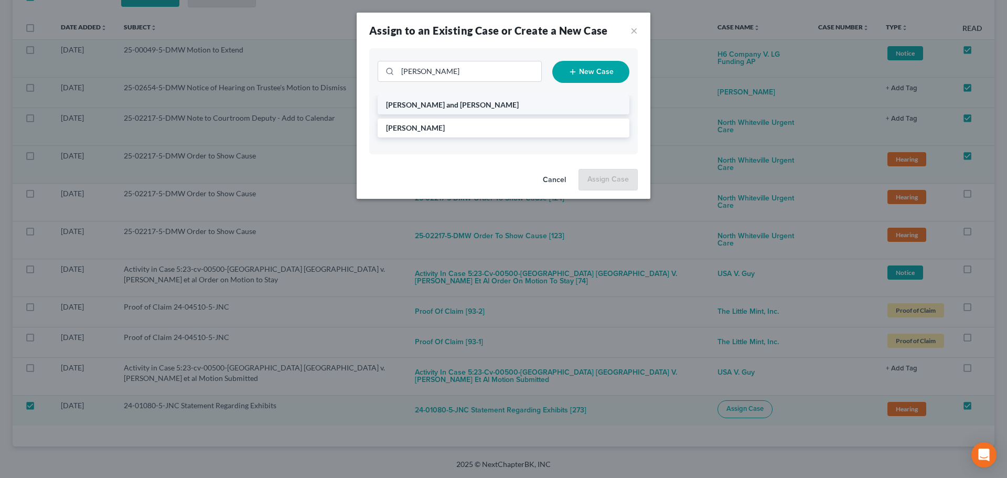
click at [449, 102] on span "[PERSON_NAME] and [PERSON_NAME]" at bounding box center [452, 104] width 133 height 9
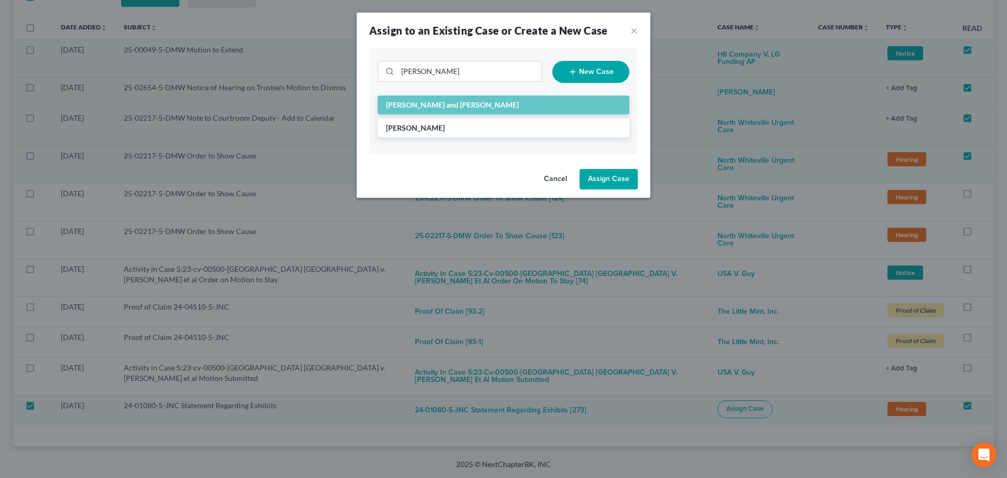
click at [631, 183] on button "Assign Case" at bounding box center [609, 179] width 58 height 21
checkbox input "false"
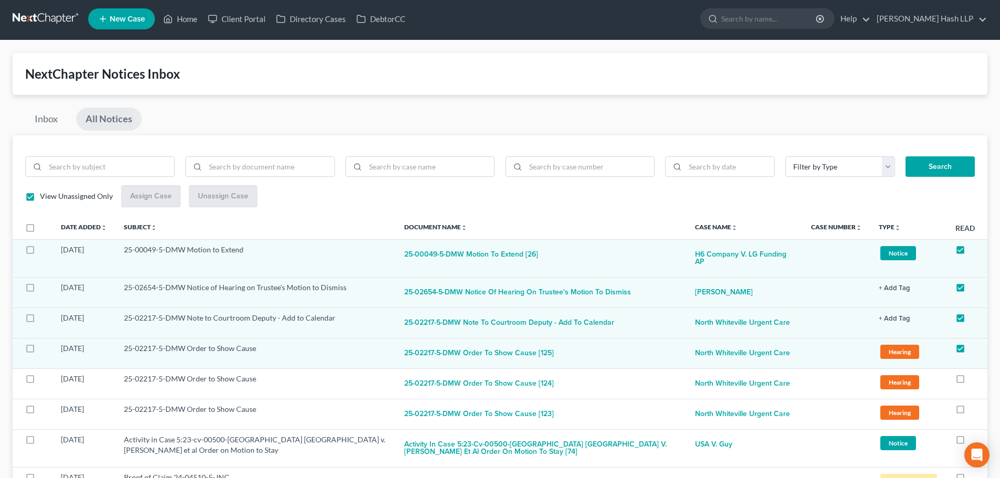
scroll to position [0, 0]
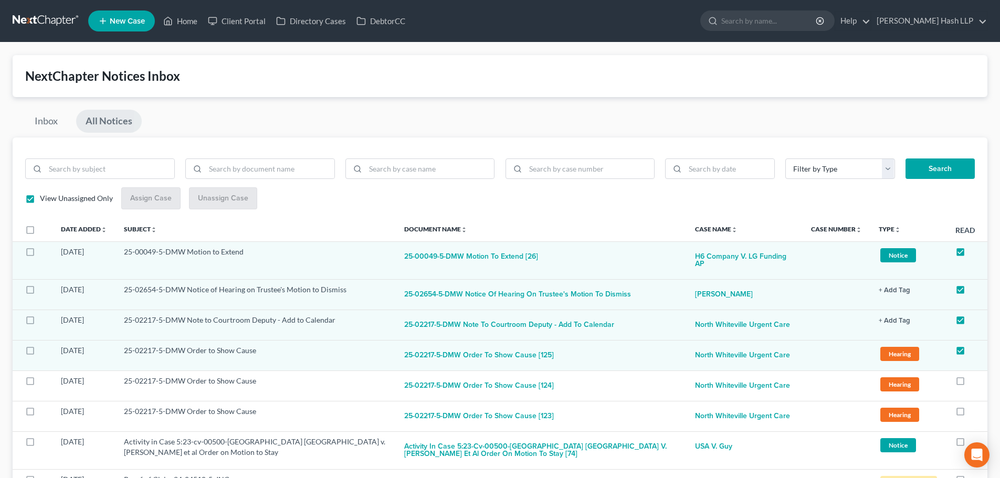
click at [111, 123] on link "All Notices" at bounding box center [109, 121] width 66 height 23
checkbox input "false"
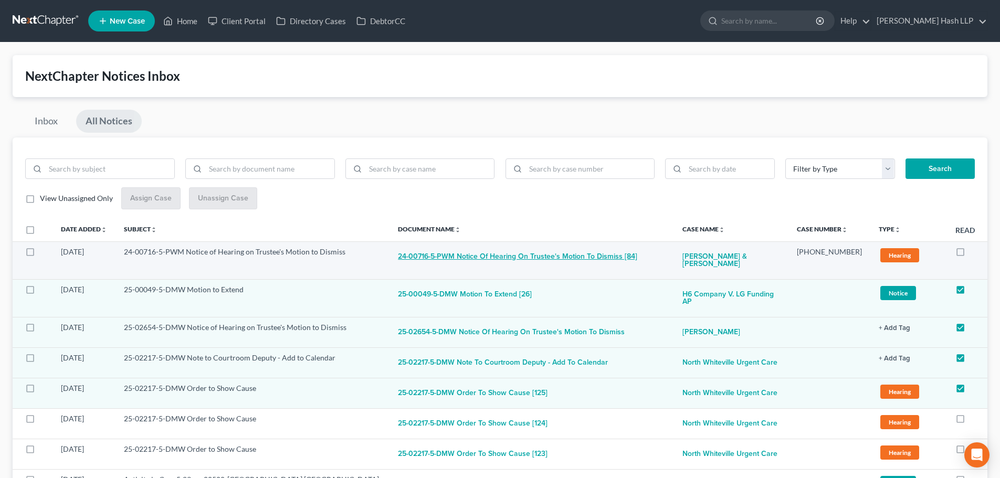
click at [492, 258] on button "24-00716-5-PWM Notice of Hearing on Trustee's Motion to Dismiss [84]" at bounding box center [517, 257] width 239 height 21
checkbox input "true"
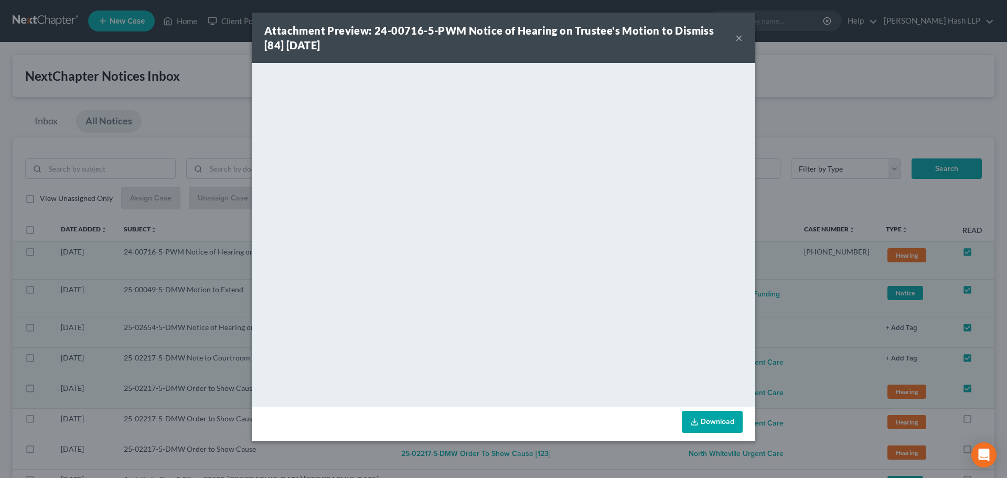
drag, startPoint x: 740, startPoint y: 38, endPoint x: 730, endPoint y: 48, distance: 13.4
click at [740, 38] on button "×" at bounding box center [739, 37] width 7 height 13
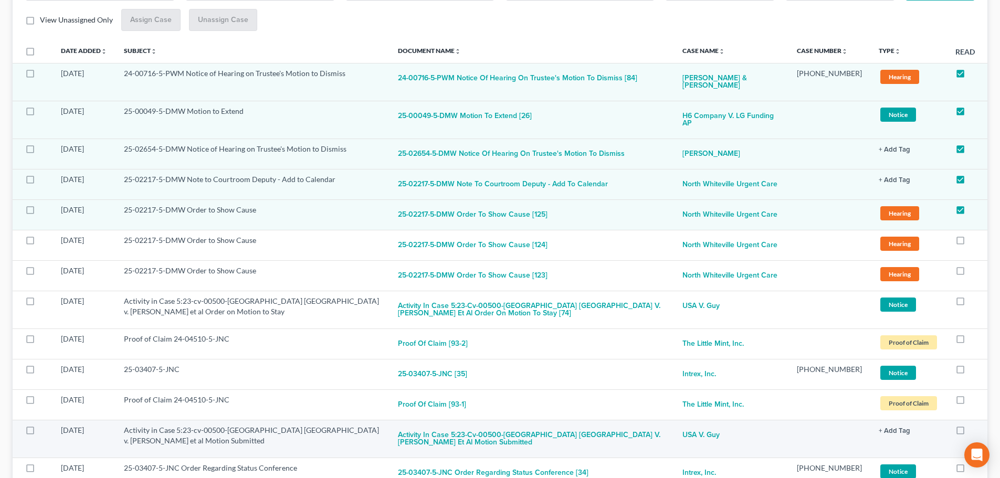
scroll to position [157, 0]
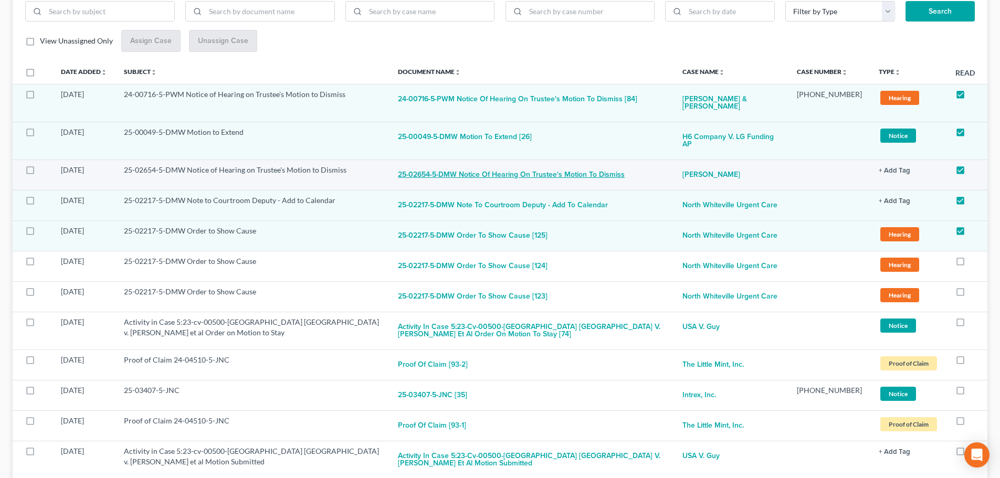
click at [588, 177] on button "25-02654-5-DMW Notice of Hearing on Trustee's Motion to Dismiss" at bounding box center [511, 175] width 227 height 21
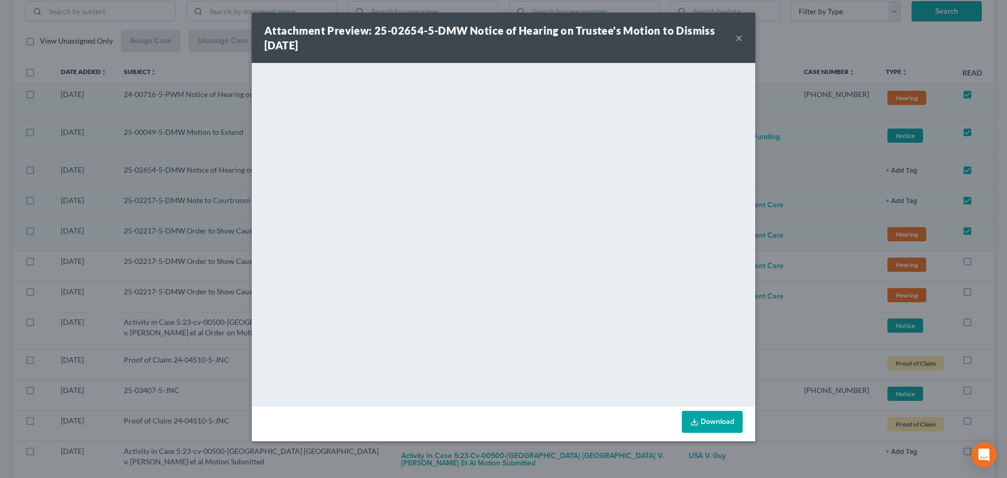
click at [737, 36] on button "×" at bounding box center [739, 37] width 7 height 13
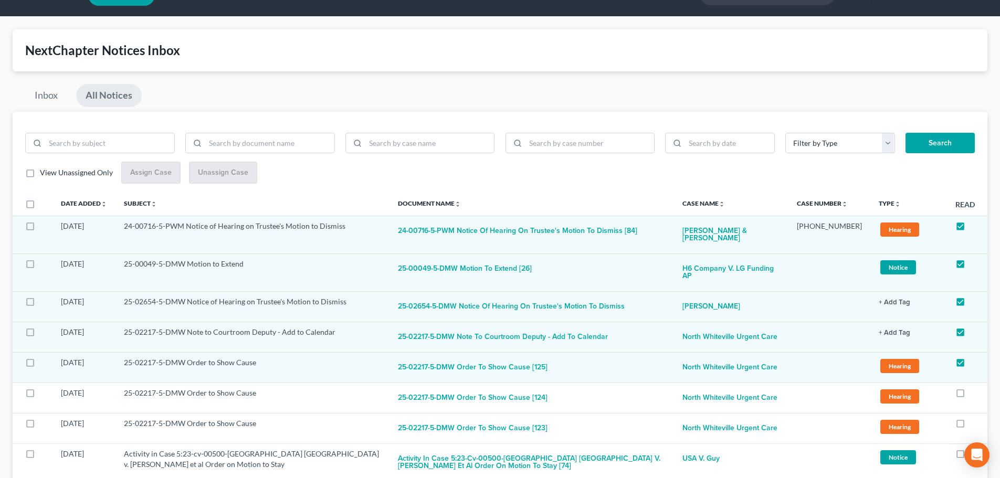
scroll to position [0, 0]
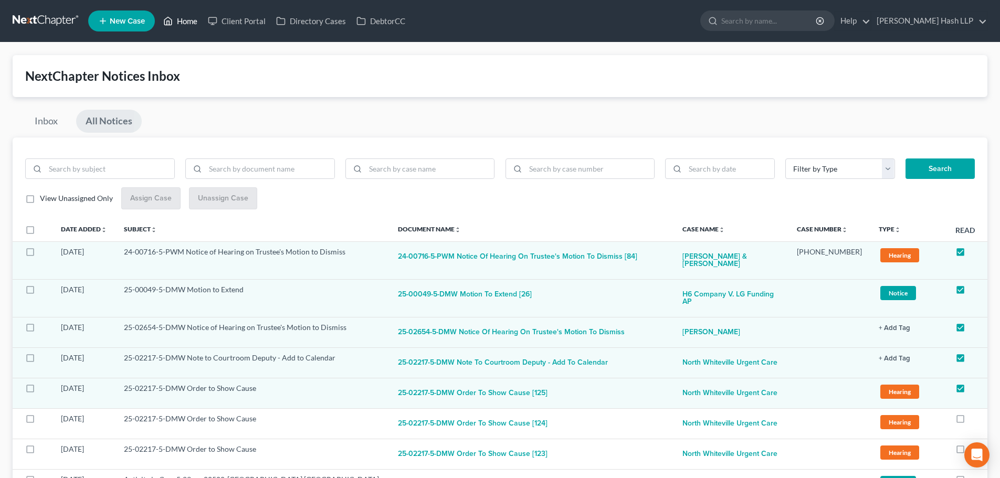
click at [183, 19] on link "Home" at bounding box center [180, 21] width 45 height 19
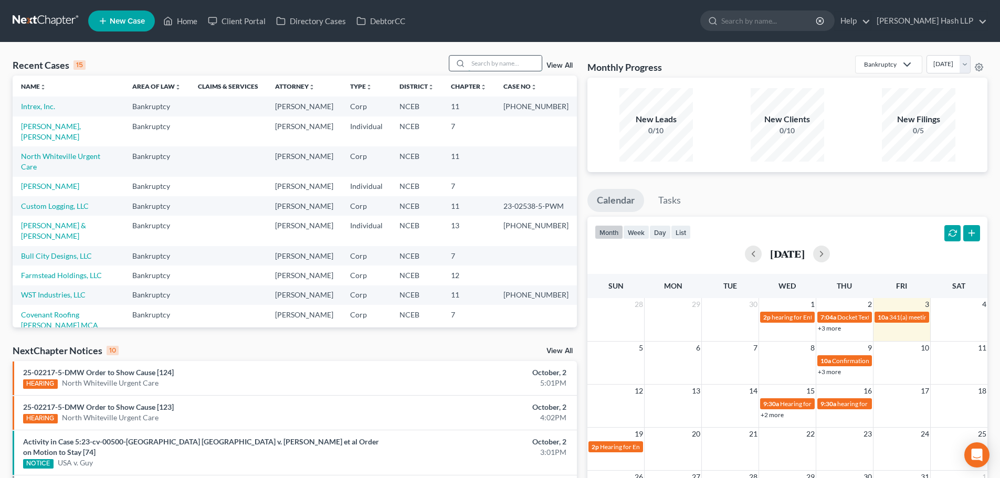
click at [486, 61] on input "search" at bounding box center [504, 63] width 73 height 15
type input "[PERSON_NAME]"
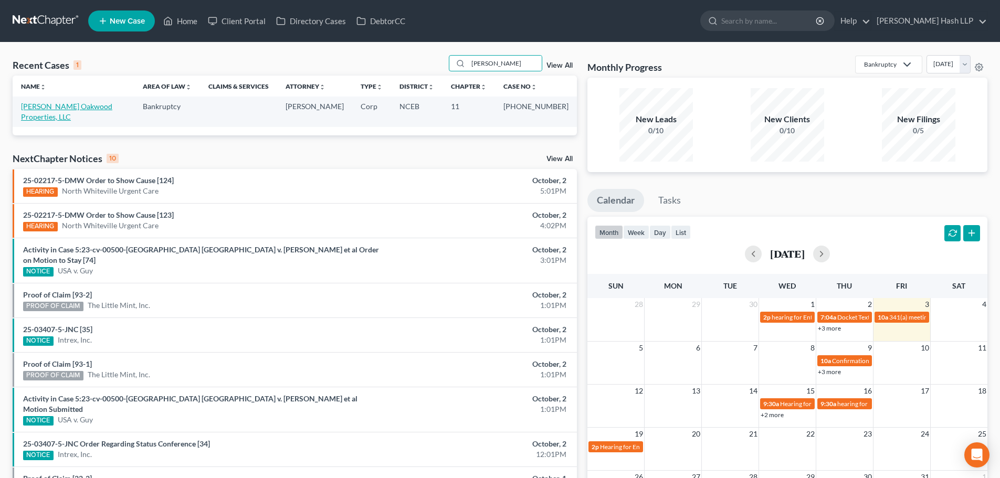
click at [100, 104] on link "[PERSON_NAME] Oakwood Properties, LLC" at bounding box center [66, 111] width 91 height 19
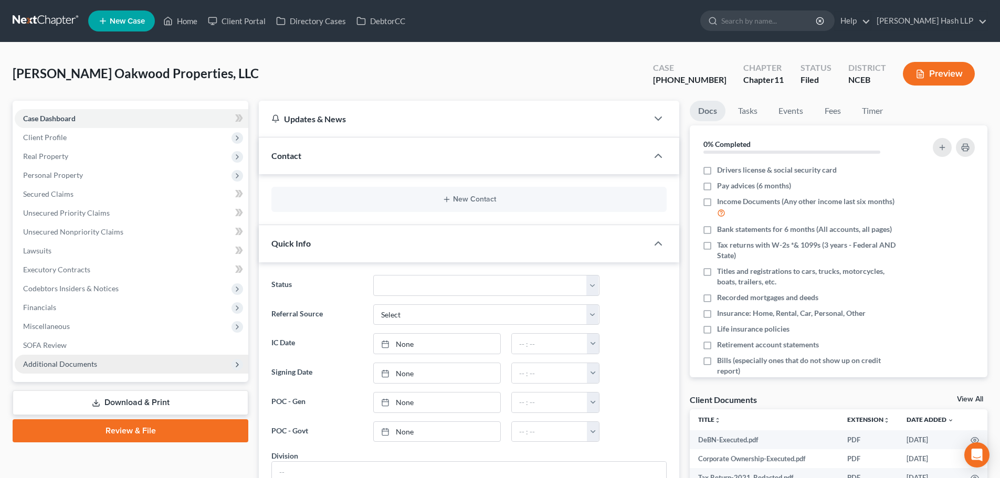
click at [77, 366] on span "Additional Documents" at bounding box center [60, 363] width 74 height 9
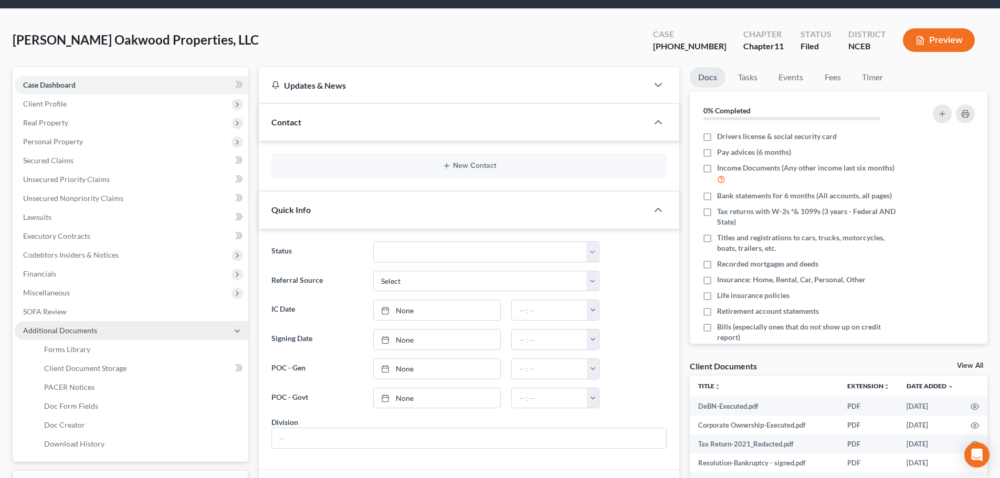
scroll to position [52, 0]
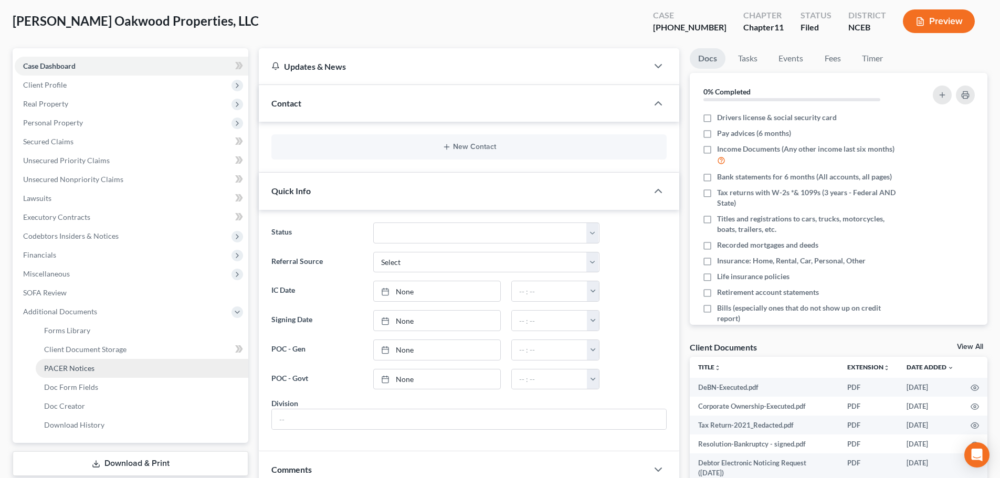
click at [83, 370] on span "PACER Notices" at bounding box center [69, 368] width 50 height 9
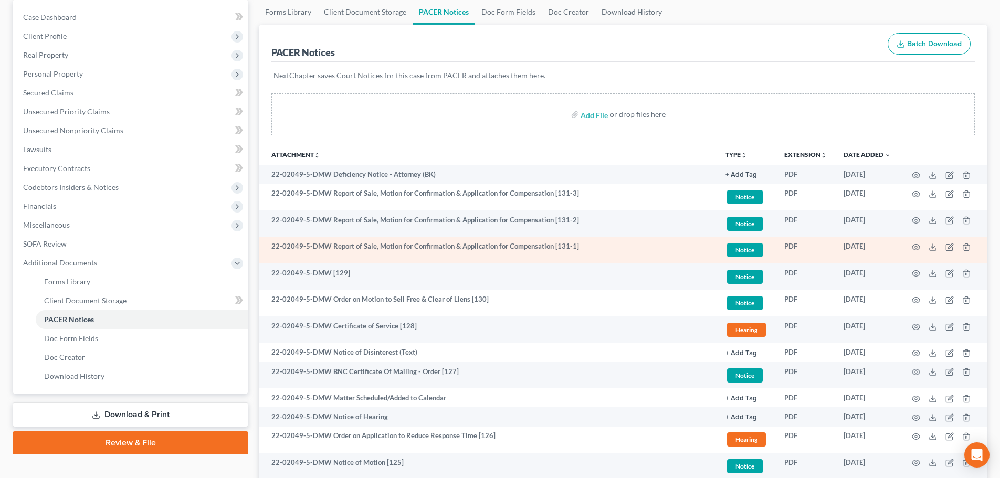
scroll to position [105, 0]
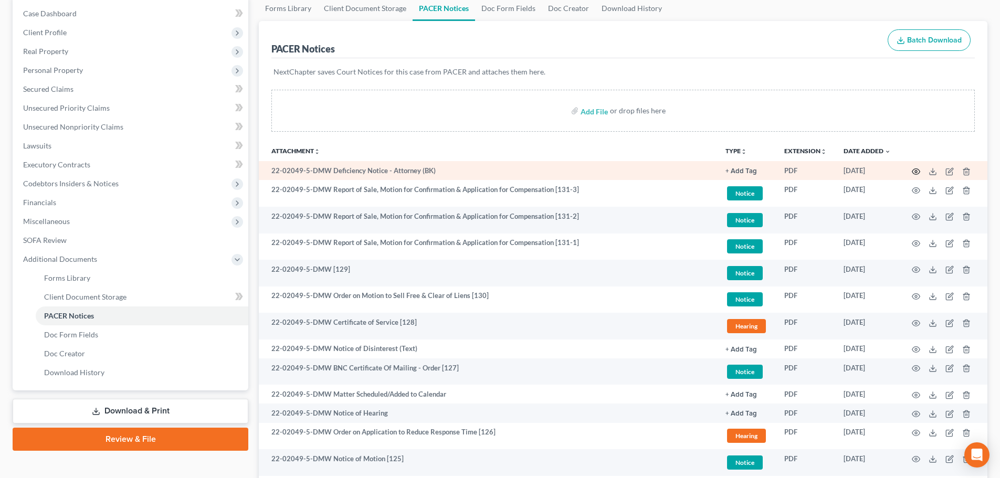
click at [916, 170] on icon "button" at bounding box center [915, 171] width 8 height 8
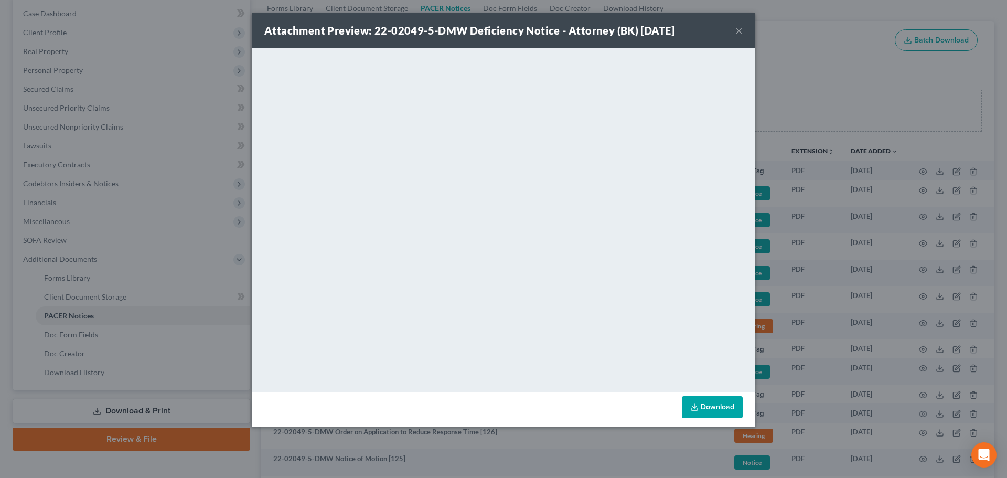
click at [742, 31] on button "×" at bounding box center [739, 30] width 7 height 13
